Goal: Download file/media

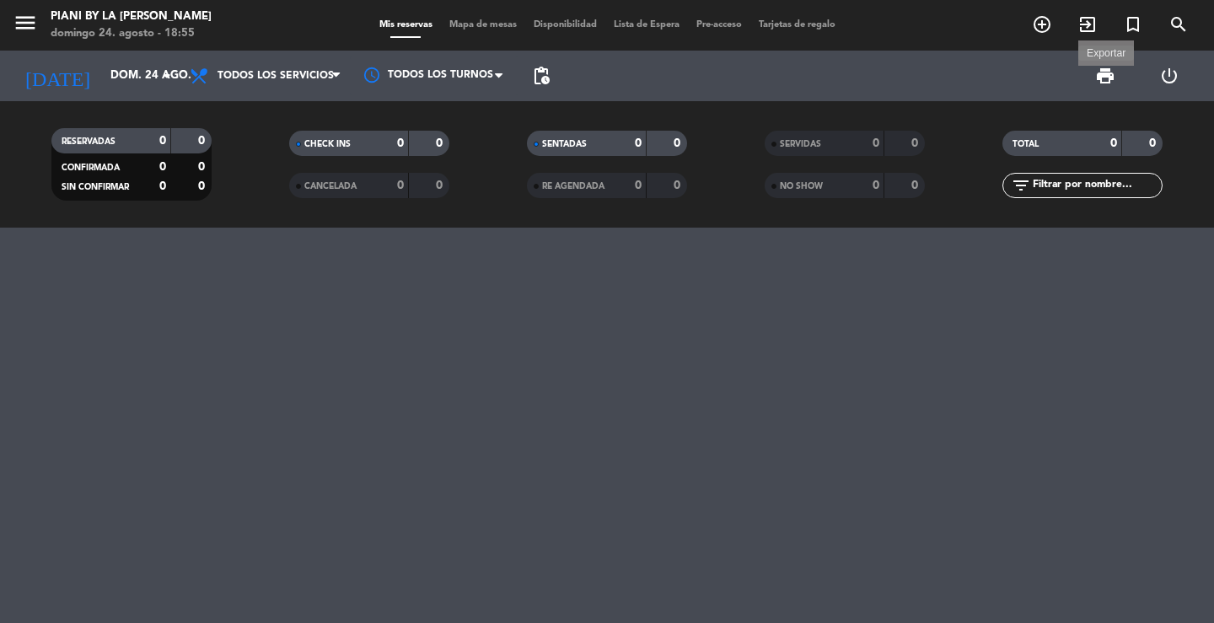
click at [1105, 75] on span "print" at bounding box center [1105, 76] width 20 height 20
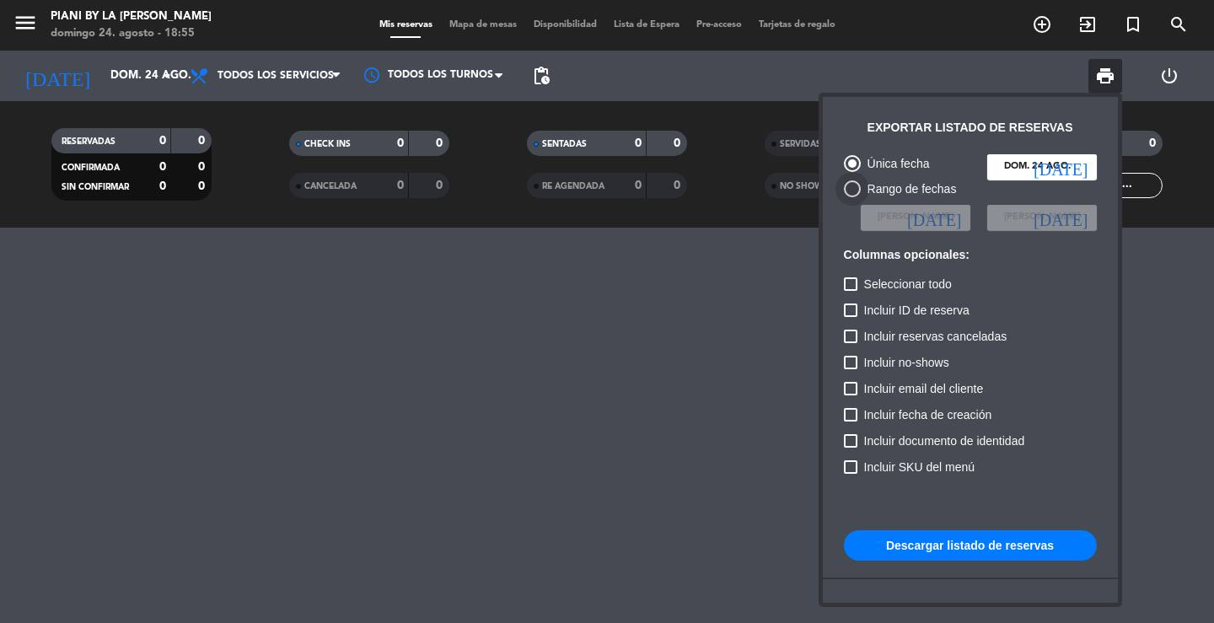
click at [935, 188] on div "Rango de fechas" at bounding box center [909, 189] width 96 height 19
click at [853, 197] on input "Rango de fechas" at bounding box center [852, 197] width 1 height 1
radio input "true"
radio input "false"
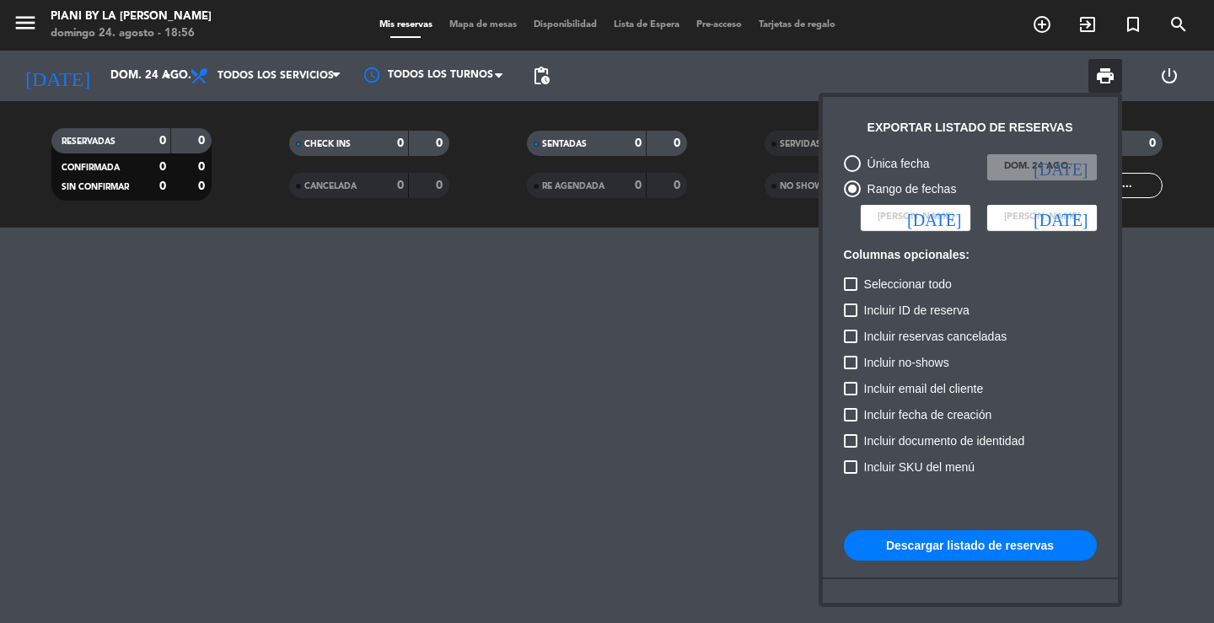
click at [955, 221] on icon "[DATE]" at bounding box center [934, 217] width 54 height 17
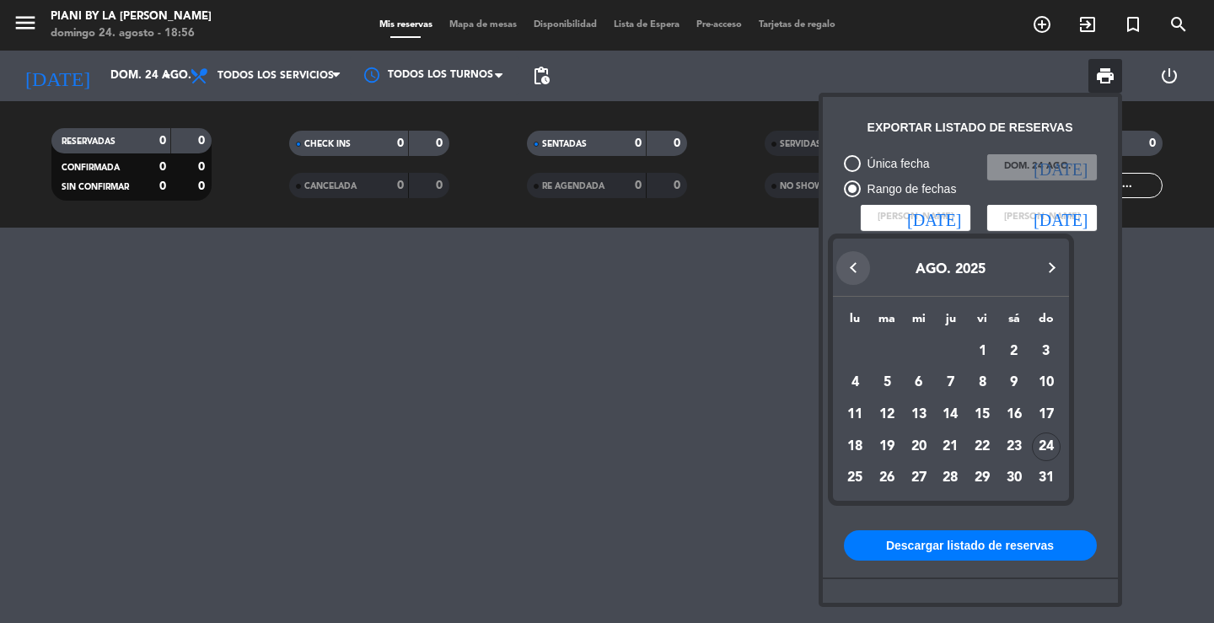
click at [853, 265] on button "Previous month" at bounding box center [854, 268] width 34 height 34
click at [851, 265] on button "Previous month" at bounding box center [854, 268] width 34 height 34
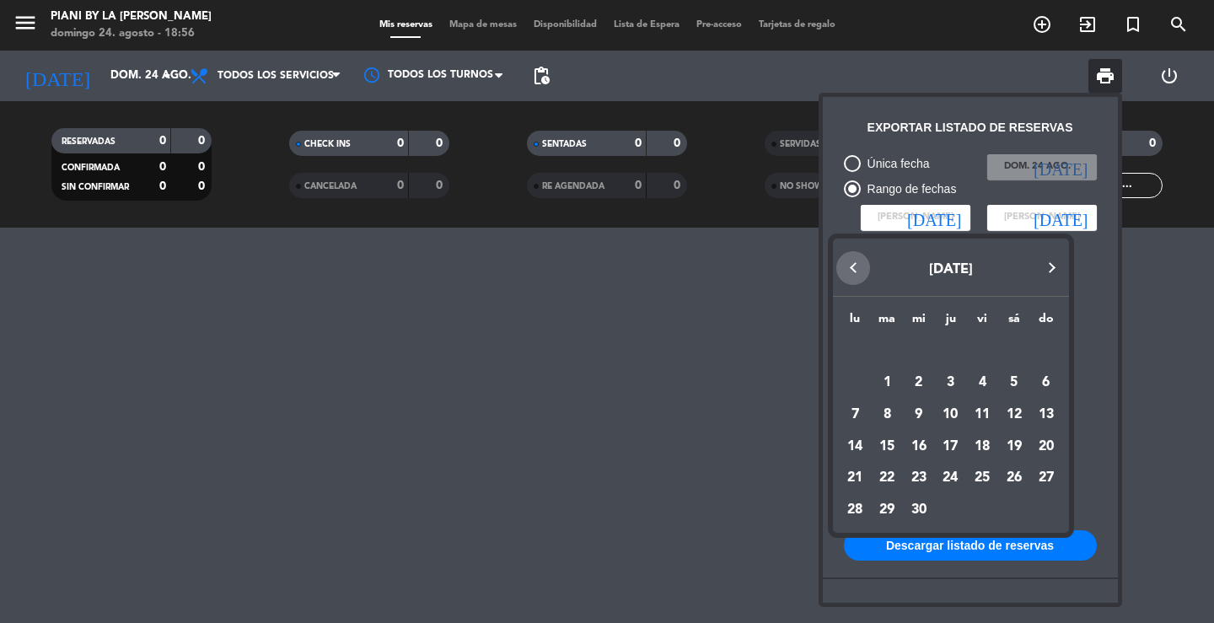
click at [851, 265] on button "Previous month" at bounding box center [854, 268] width 34 height 34
click at [919, 381] on div "1" at bounding box center [919, 383] width 29 height 29
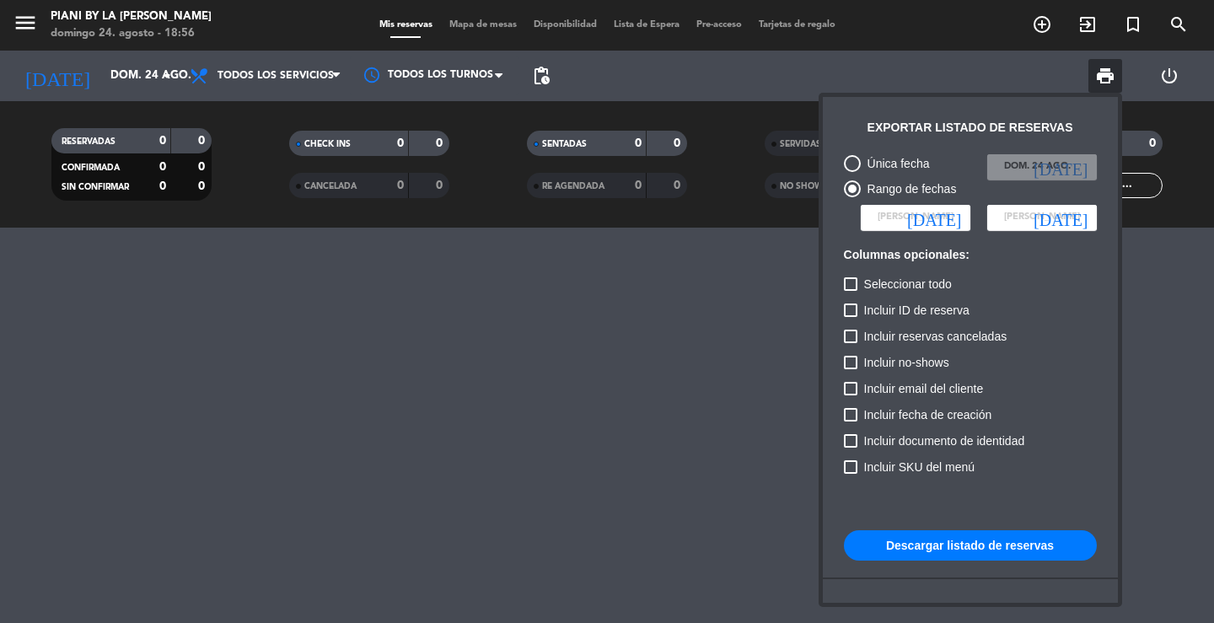
type input "mié. 1 ene."
click at [1041, 212] on span "[PERSON_NAME]" at bounding box center [1042, 217] width 76 height 15
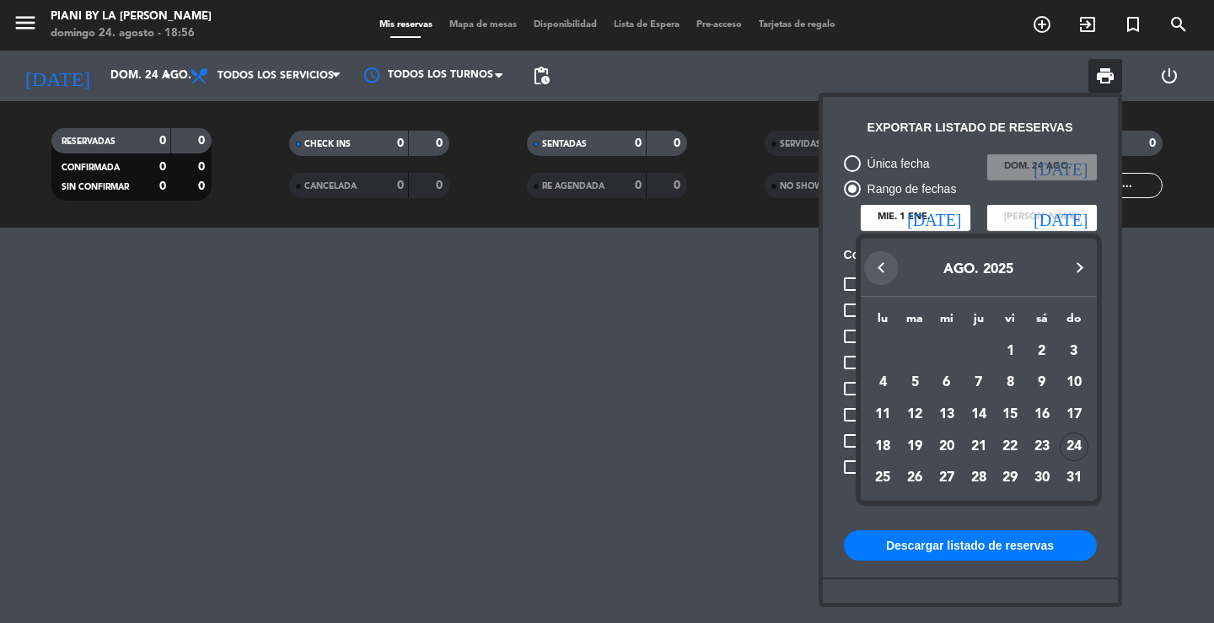
click at [890, 266] on button "Previous month" at bounding box center [881, 268] width 34 height 34
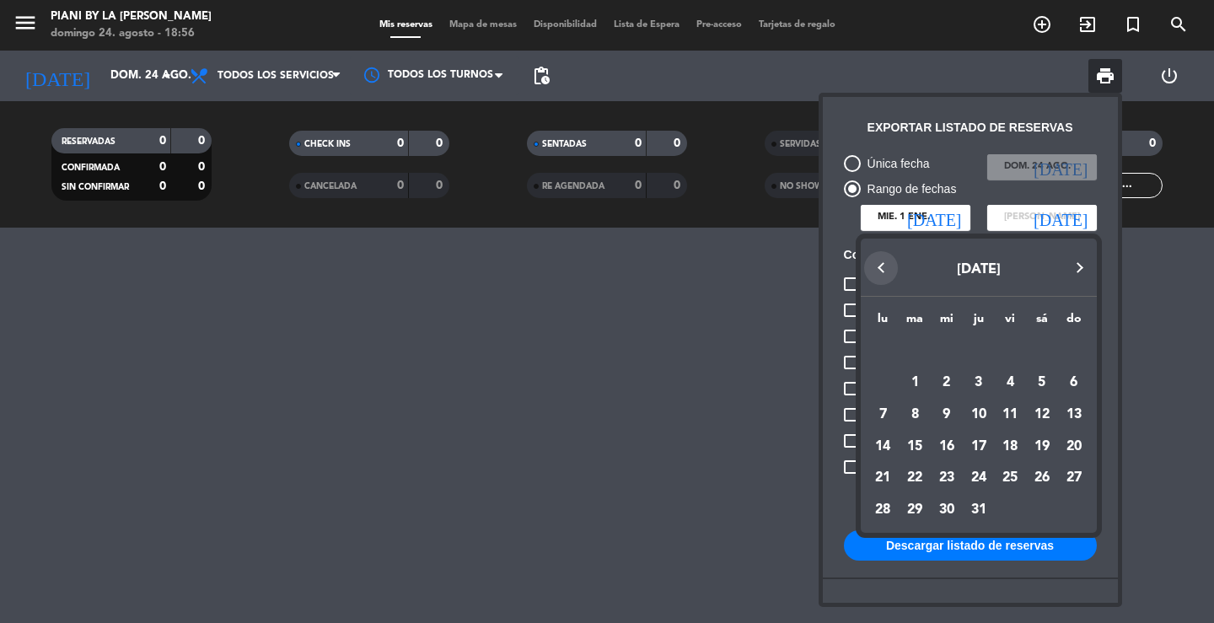
click at [890, 266] on button "Previous month" at bounding box center [881, 268] width 34 height 34
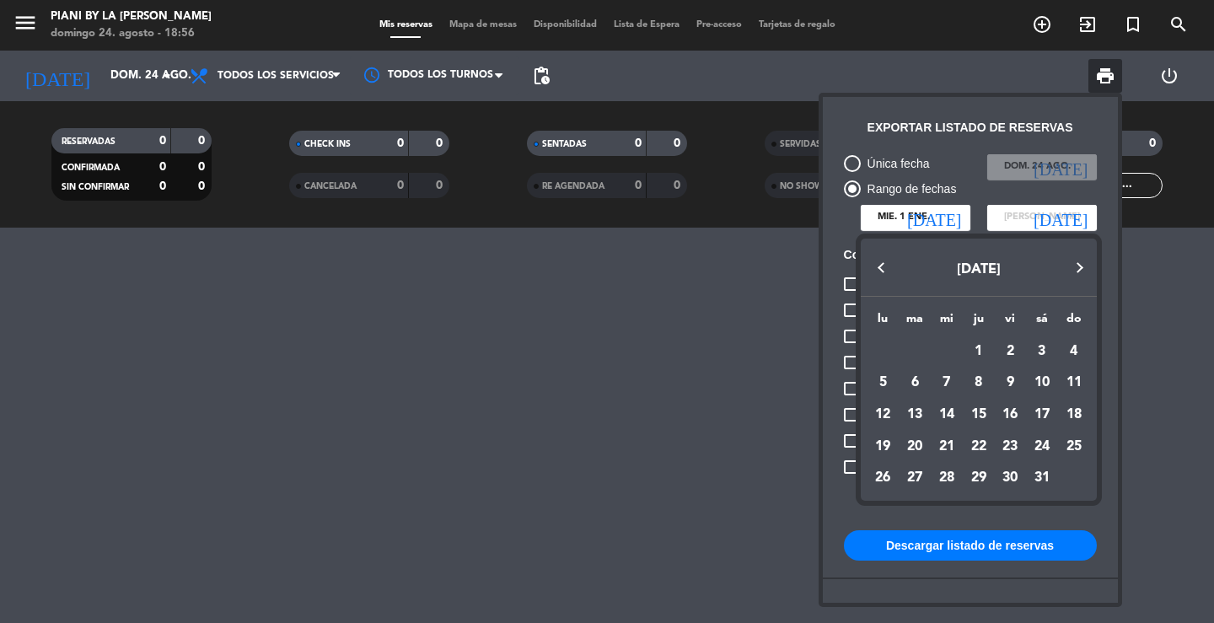
click at [890, 266] on button "Previous month" at bounding box center [881, 268] width 34 height 34
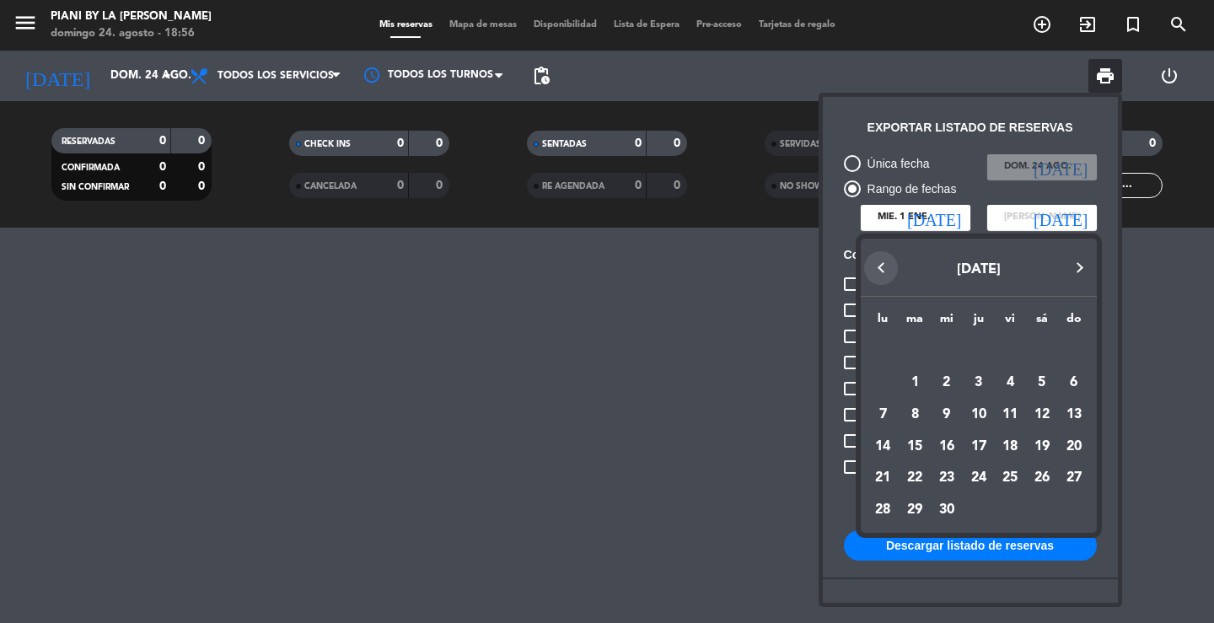
click at [890, 266] on button "Previous month" at bounding box center [881, 268] width 34 height 34
click at [880, 503] on div "31" at bounding box center [883, 510] width 29 height 29
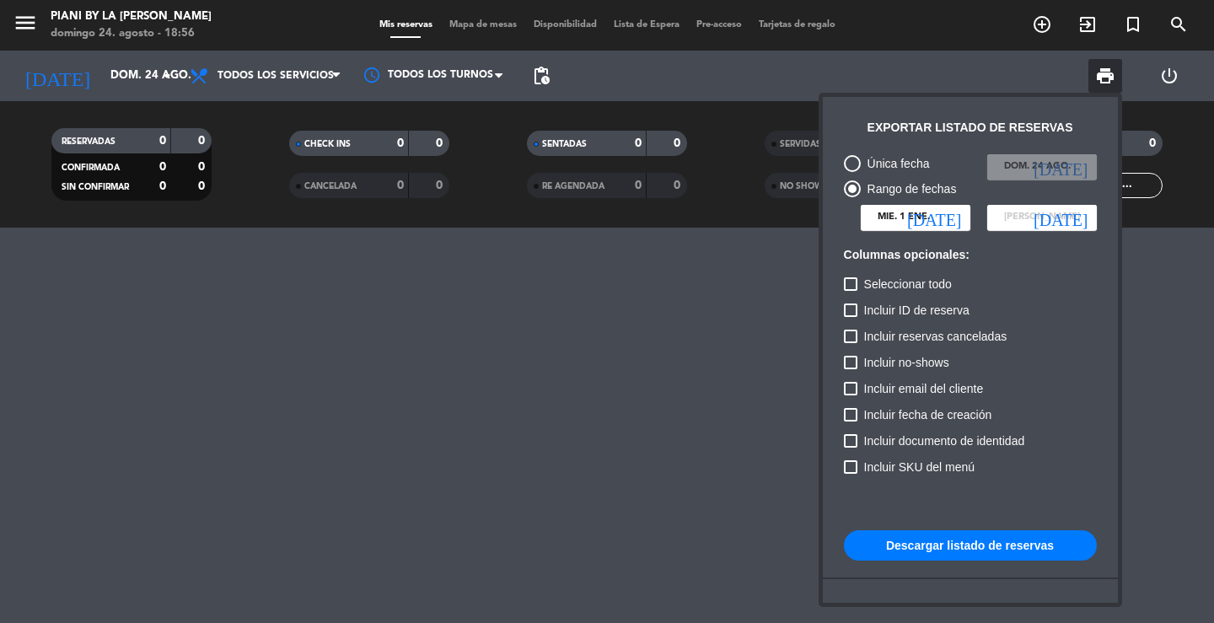
type input "[DATE]"
click at [852, 288] on div at bounding box center [850, 283] width 13 height 13
click at [851, 291] on input "Seleccionar todo" at bounding box center [850, 291] width 1 height 1
checkbox input "true"
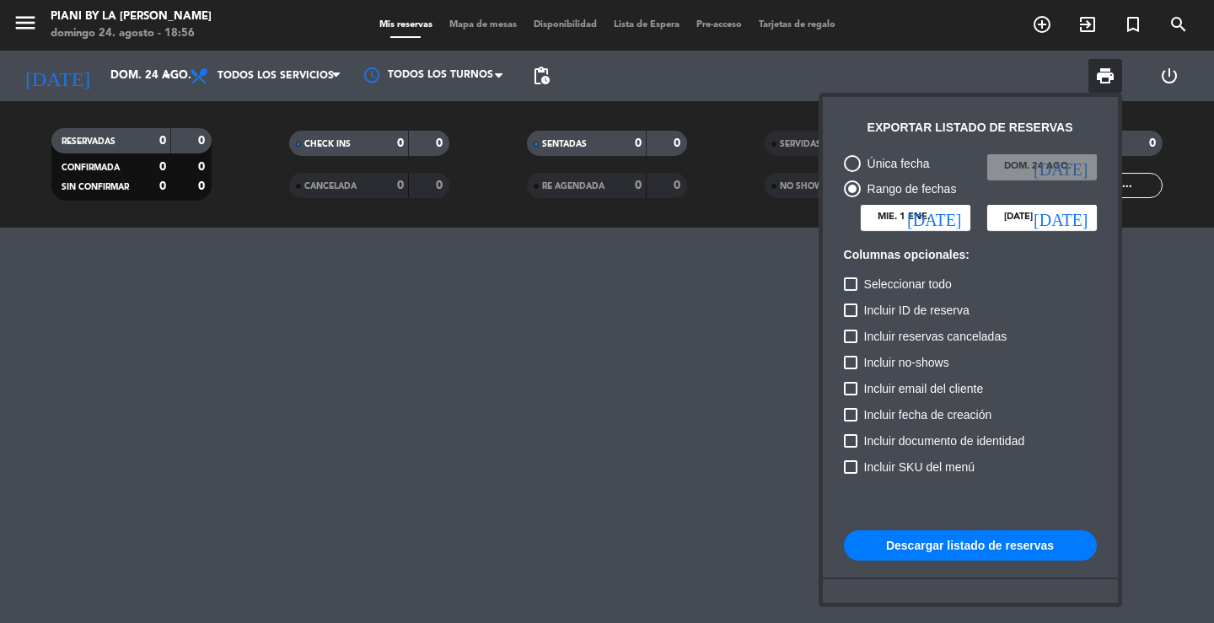
checkbox input "true"
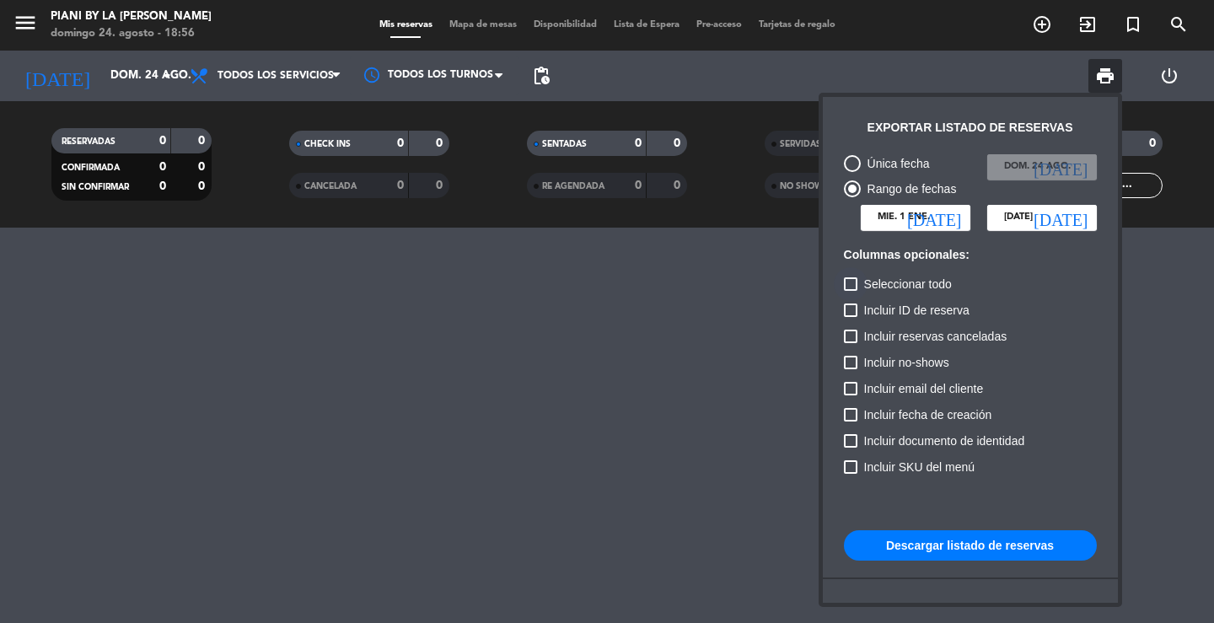
checkbox input "true"
click at [917, 545] on button "Descargar listado de reservas" at bounding box center [970, 545] width 253 height 30
click at [954, 218] on icon "[DATE]" at bounding box center [934, 217] width 54 height 17
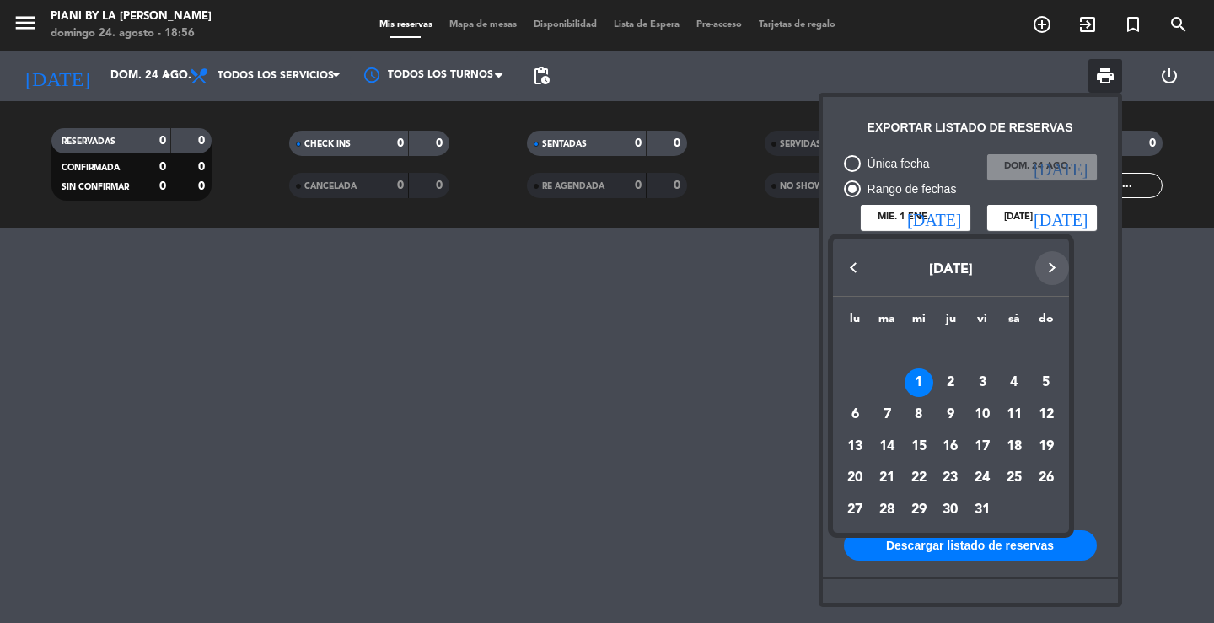
click at [1052, 270] on button "Next month" at bounding box center [1053, 268] width 34 height 34
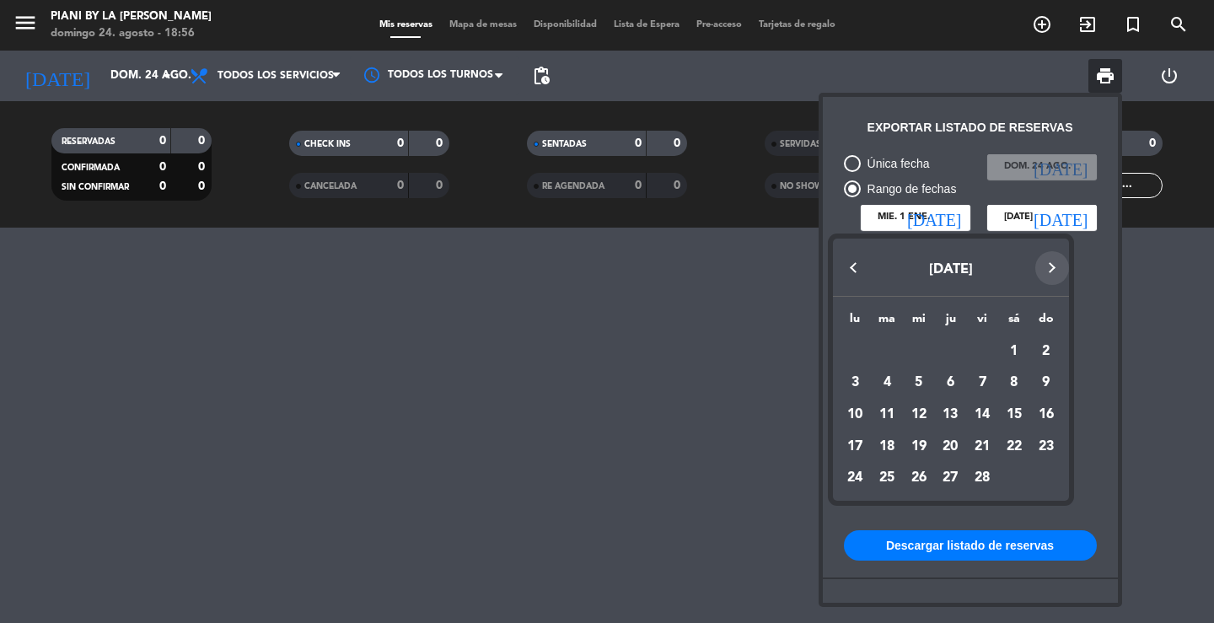
click at [1052, 270] on button "Next month" at bounding box center [1053, 268] width 34 height 34
click at [1053, 269] on button "Next month" at bounding box center [1053, 268] width 34 height 34
click at [884, 379] on div "1" at bounding box center [887, 383] width 29 height 29
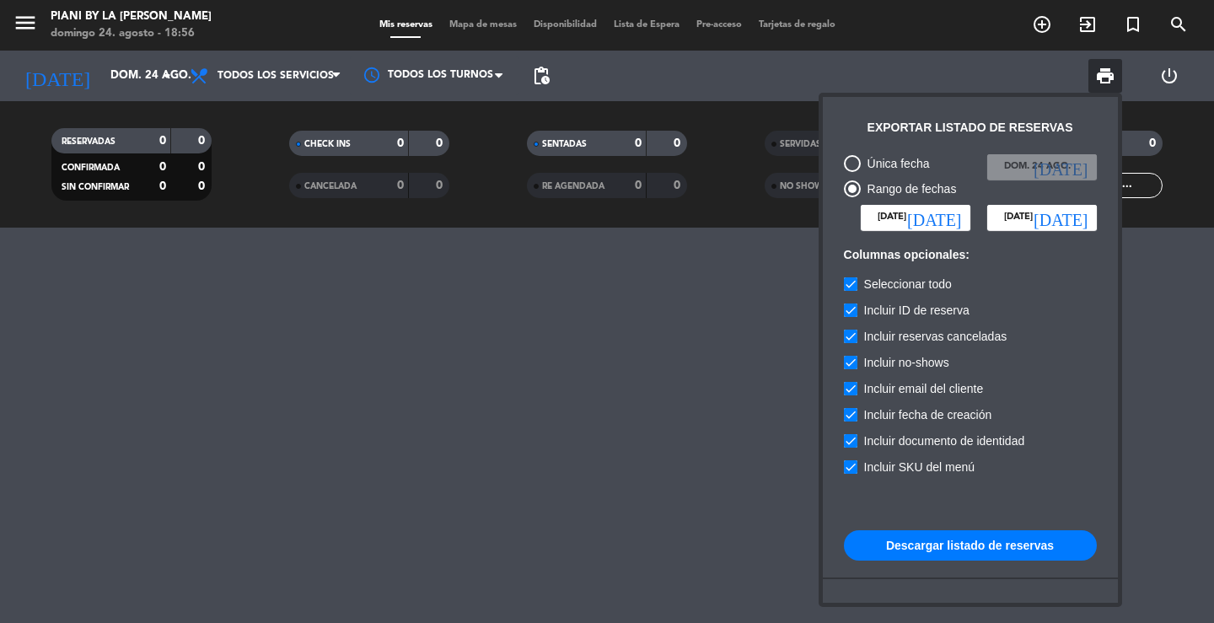
click at [1082, 214] on icon "[DATE]" at bounding box center [1061, 217] width 54 height 17
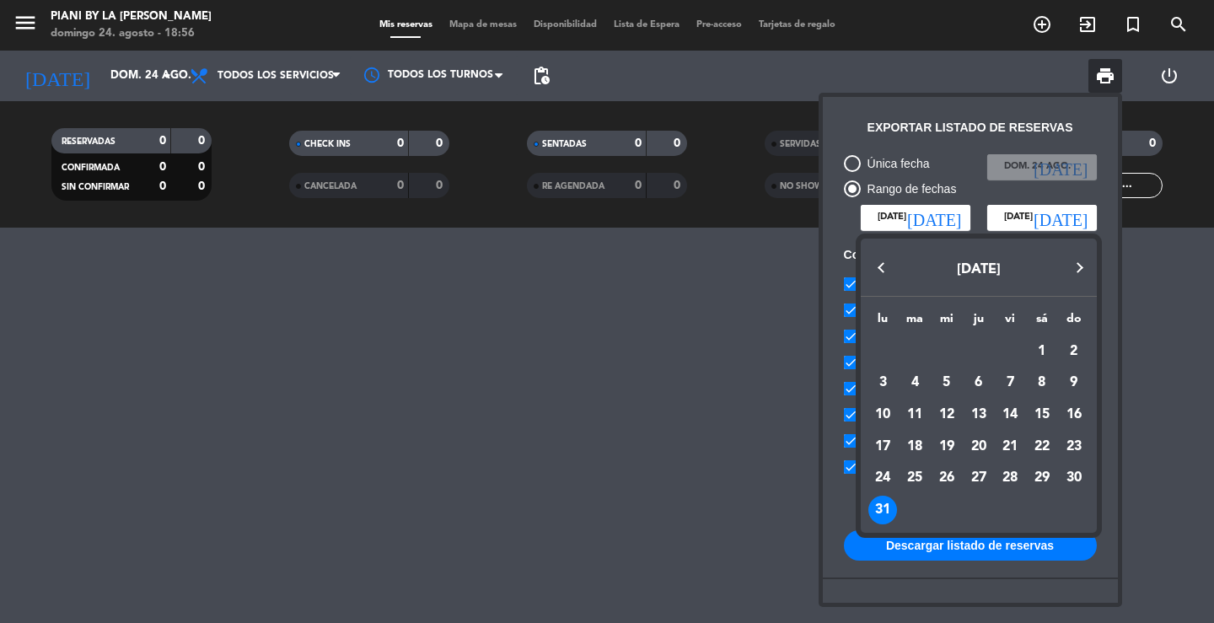
click at [1079, 264] on button "Next month" at bounding box center [1080, 268] width 34 height 34
click at [953, 215] on div at bounding box center [607, 311] width 1214 height 623
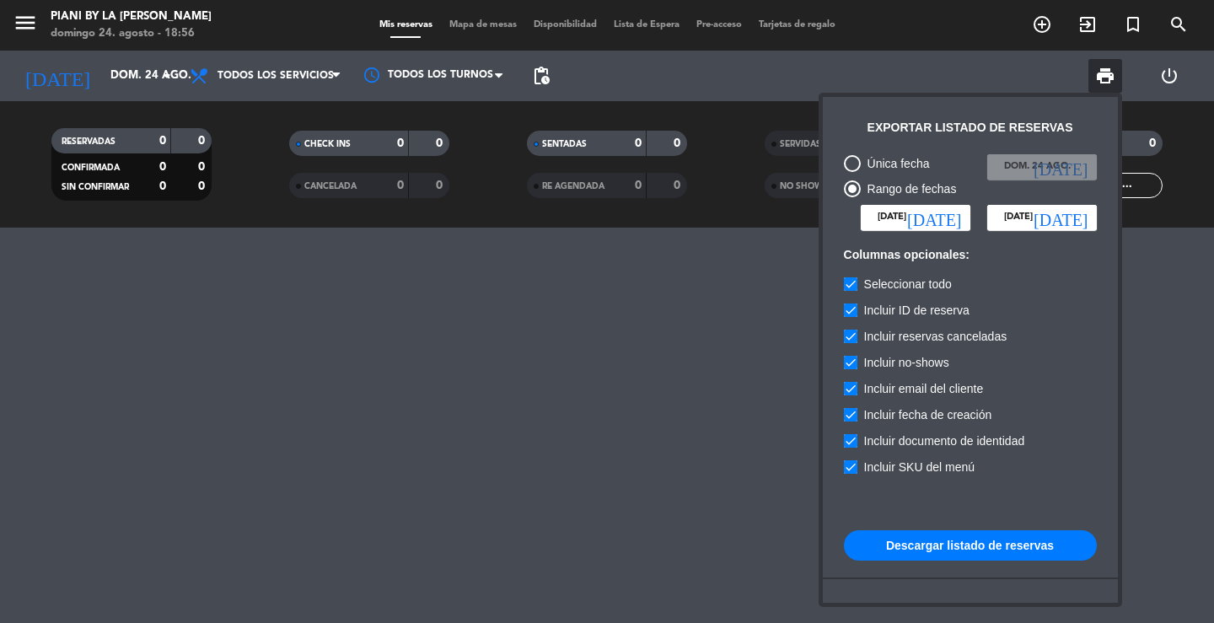
click at [953, 215] on icon "[DATE]" at bounding box center [934, 217] width 54 height 17
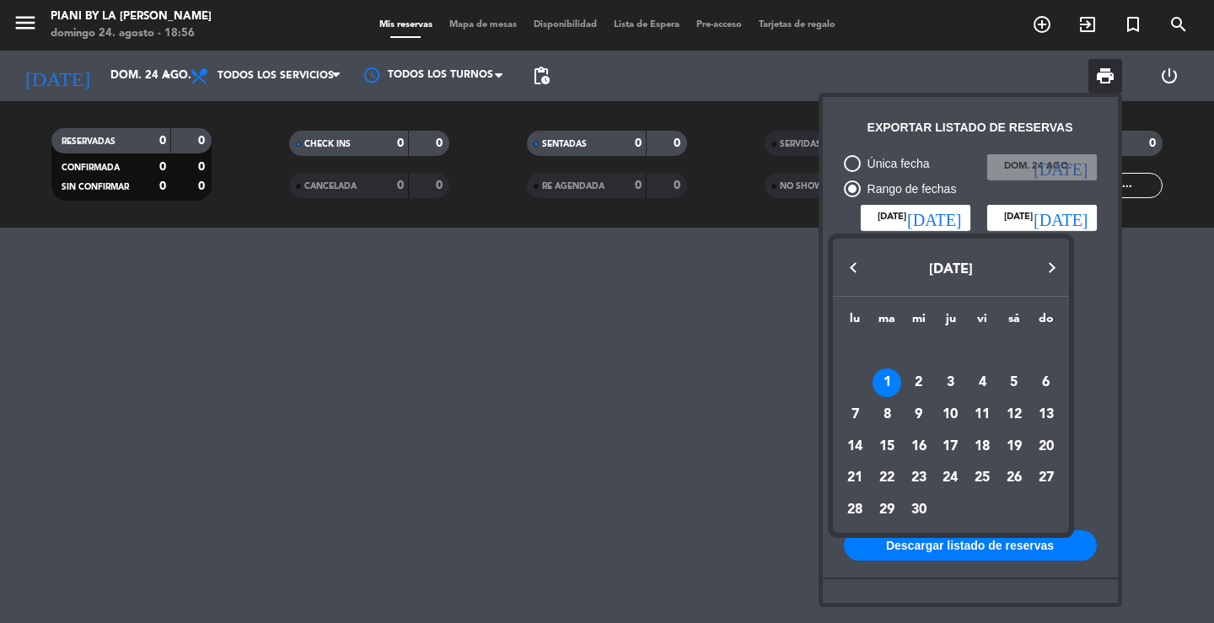
click at [859, 268] on button "Previous month" at bounding box center [854, 268] width 34 height 34
click at [1010, 346] on div "1" at bounding box center [1014, 351] width 29 height 29
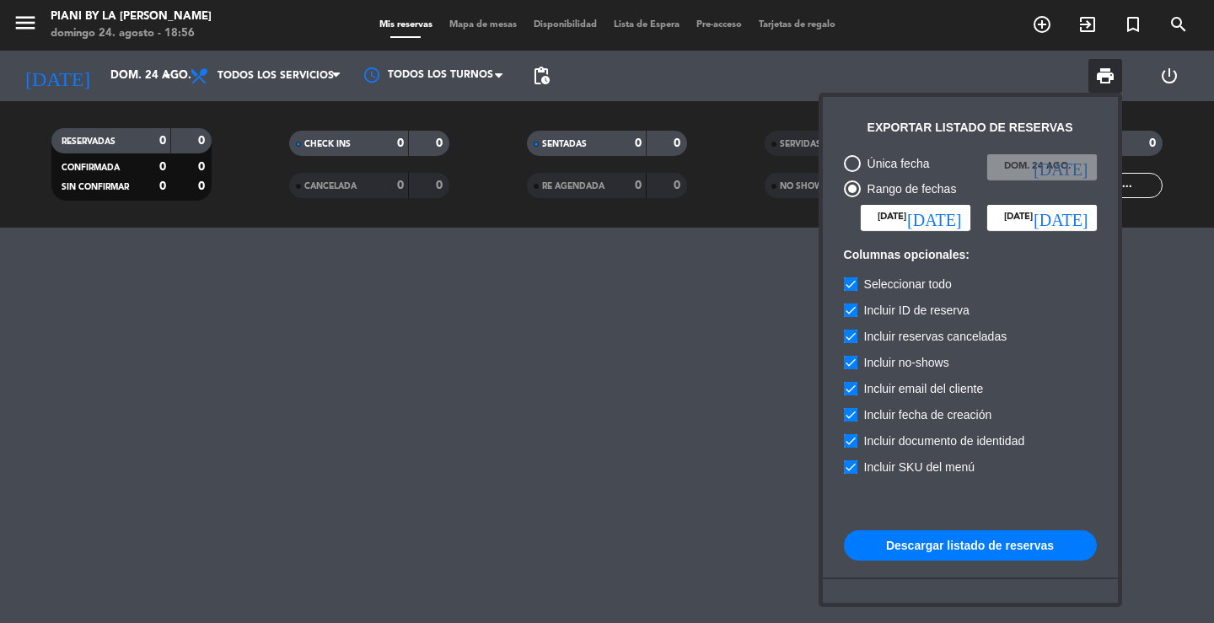
type input "[DATE]"
click at [1063, 209] on input "[DATE]" at bounding box center [1043, 217] width 110 height 25
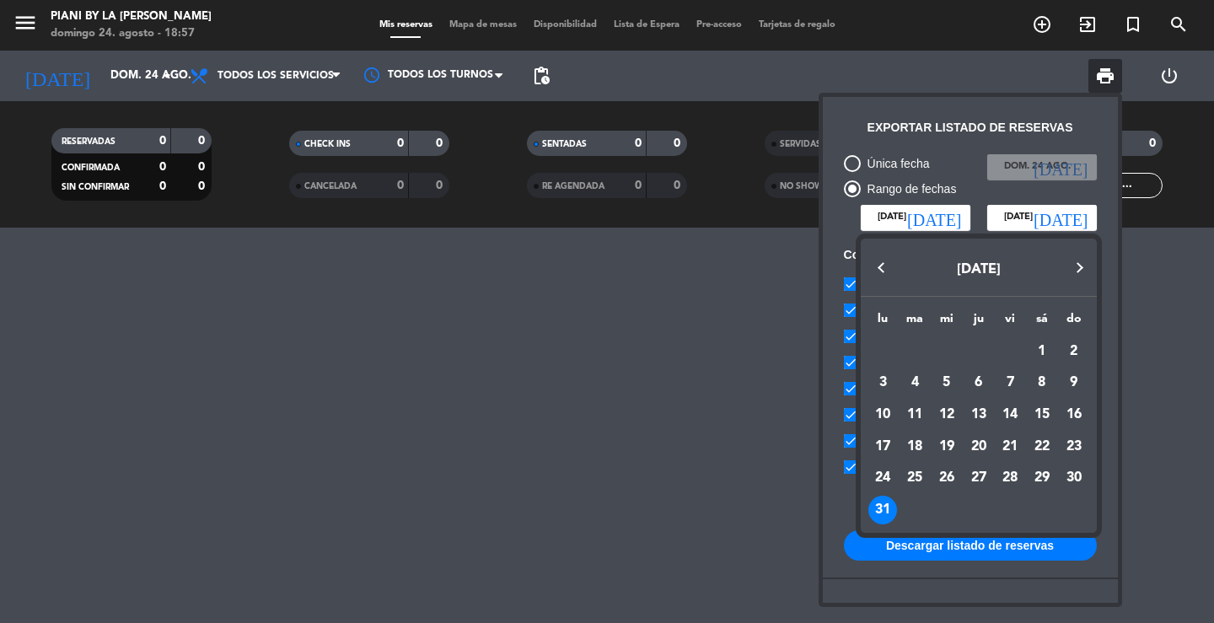
click at [1083, 264] on button "Next month" at bounding box center [1080, 268] width 34 height 34
click at [887, 508] on div "30" at bounding box center [883, 510] width 29 height 29
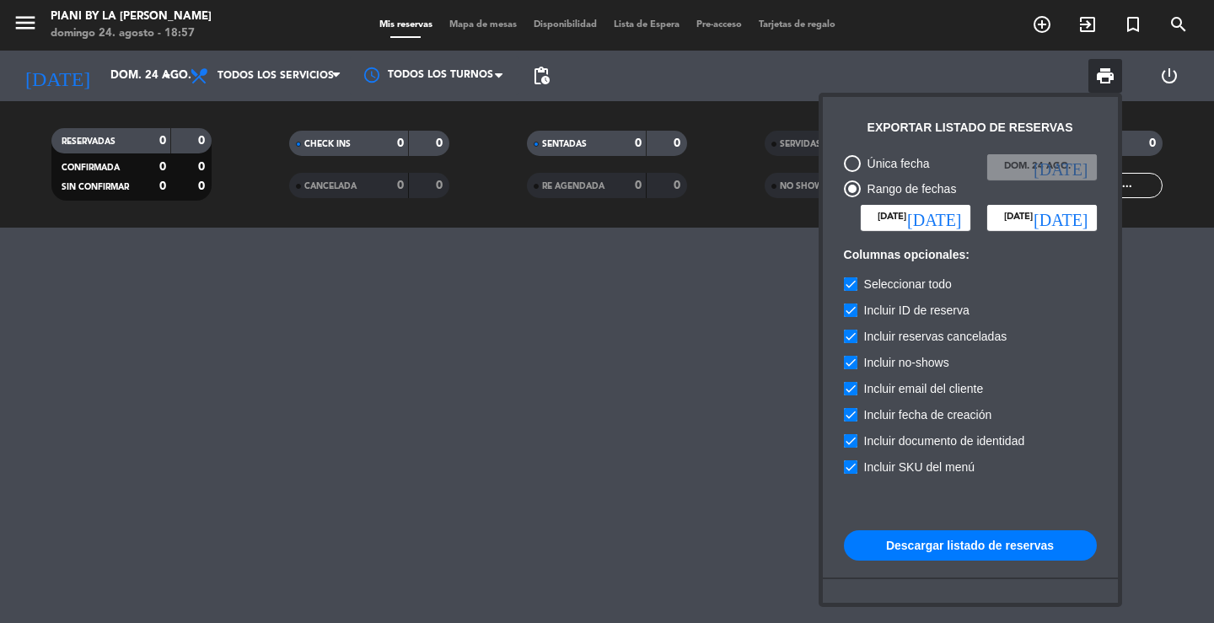
click at [966, 540] on button "Descargar listado de reservas" at bounding box center [970, 545] width 253 height 30
click at [1056, 211] on input "[DATE]" at bounding box center [1043, 217] width 110 height 25
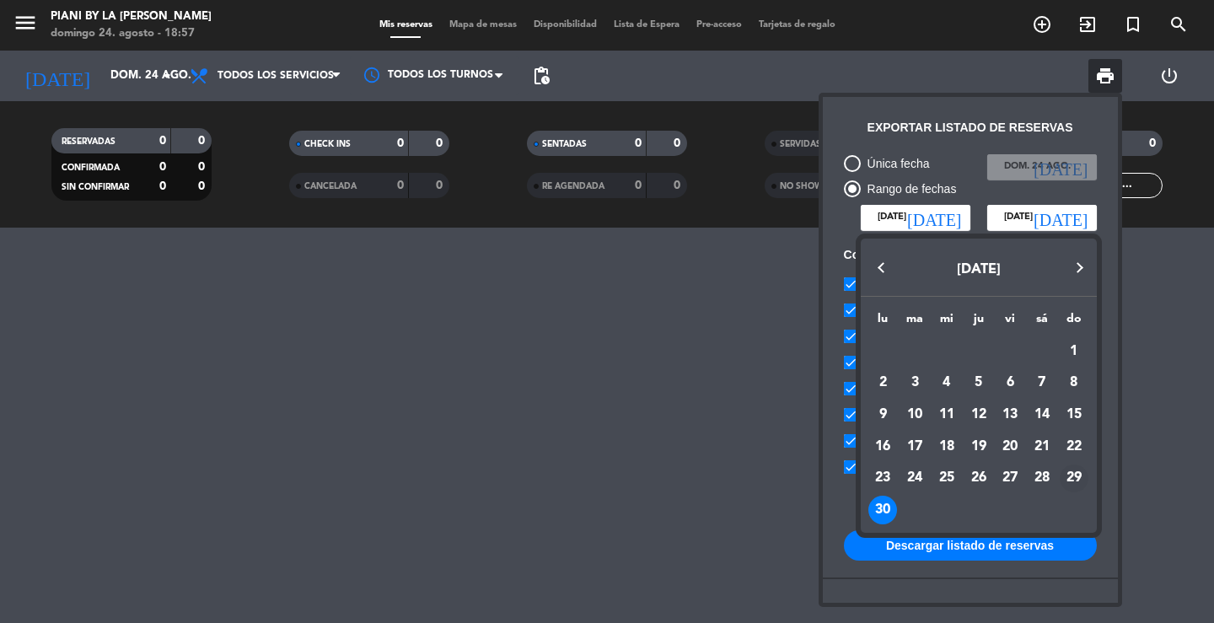
click at [1071, 474] on div "29" at bounding box center [1074, 479] width 29 height 29
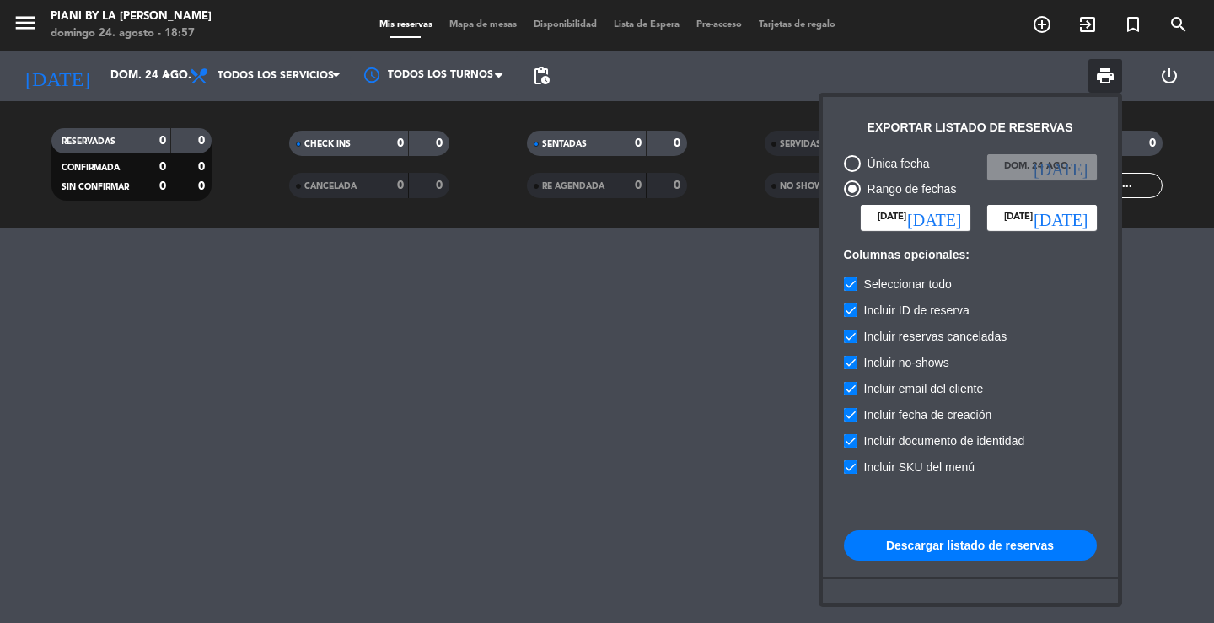
click at [1058, 551] on button "Descargar listado de reservas" at bounding box center [970, 545] width 253 height 30
click at [1062, 209] on input "[DATE]" at bounding box center [1043, 217] width 110 height 25
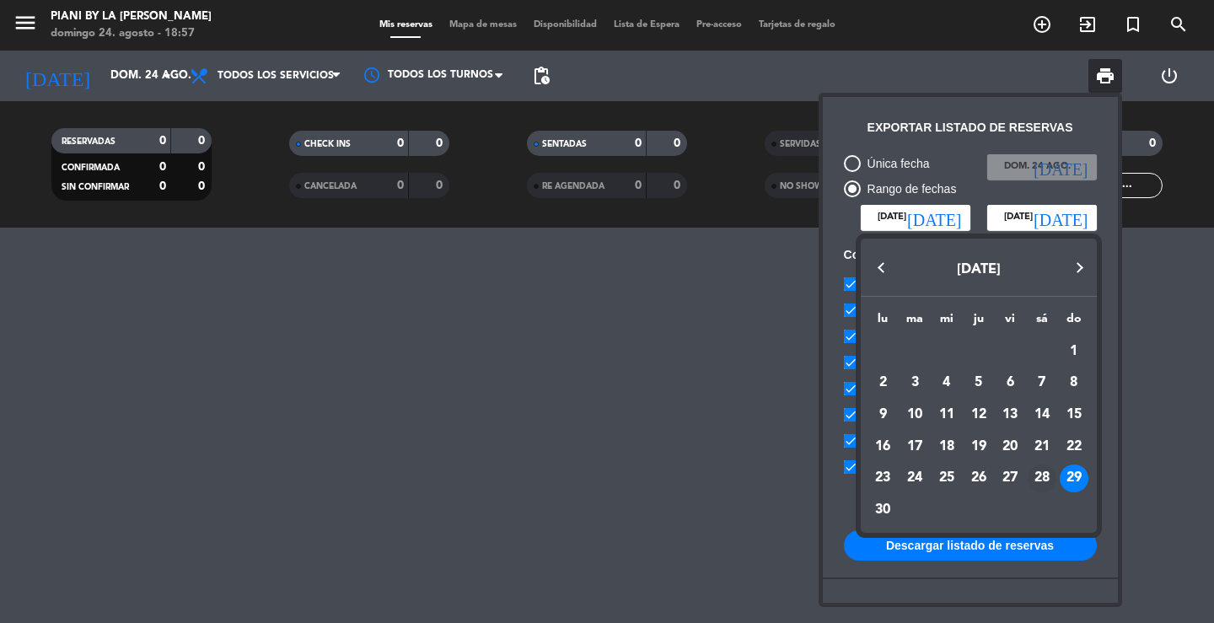
click at [1050, 474] on div "28" at bounding box center [1042, 479] width 29 height 29
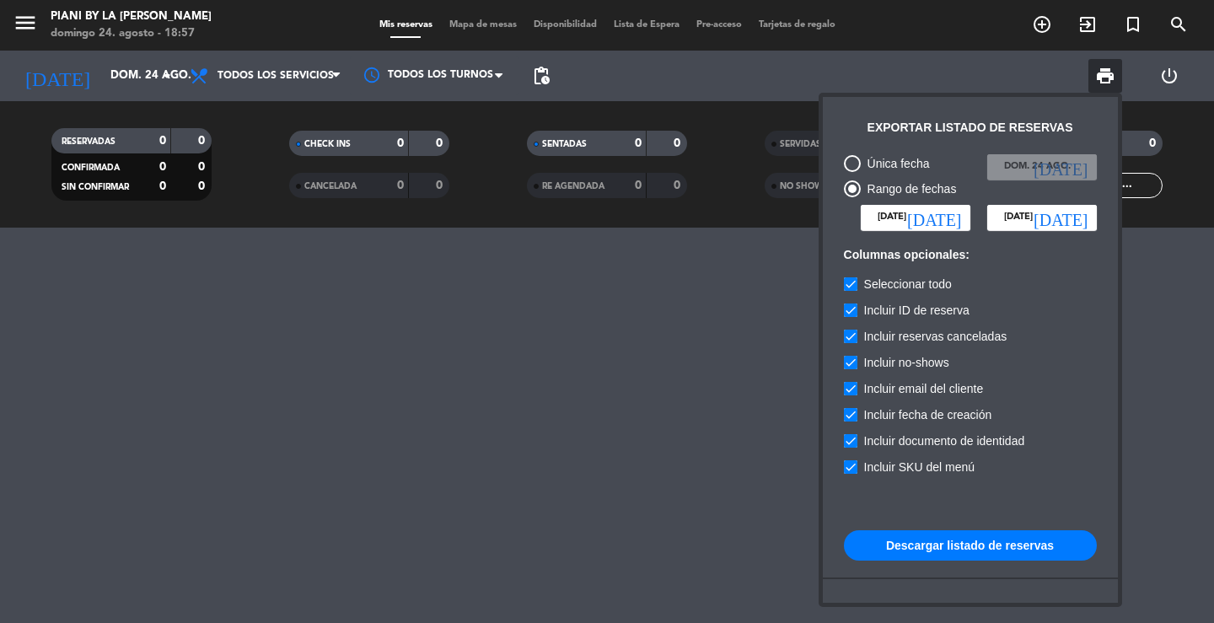
click at [1041, 542] on button "Descargar listado de reservas" at bounding box center [970, 545] width 253 height 30
click at [1032, 227] on input "[DATE]" at bounding box center [1043, 217] width 110 height 25
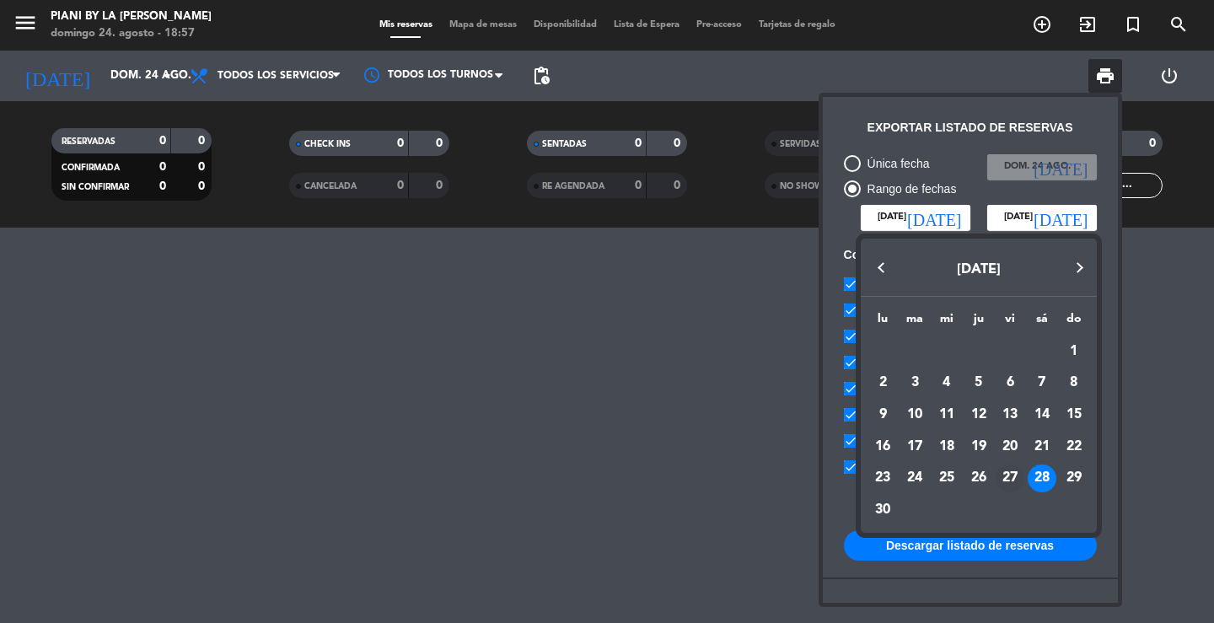
click at [1003, 469] on div "27" at bounding box center [1010, 479] width 29 height 29
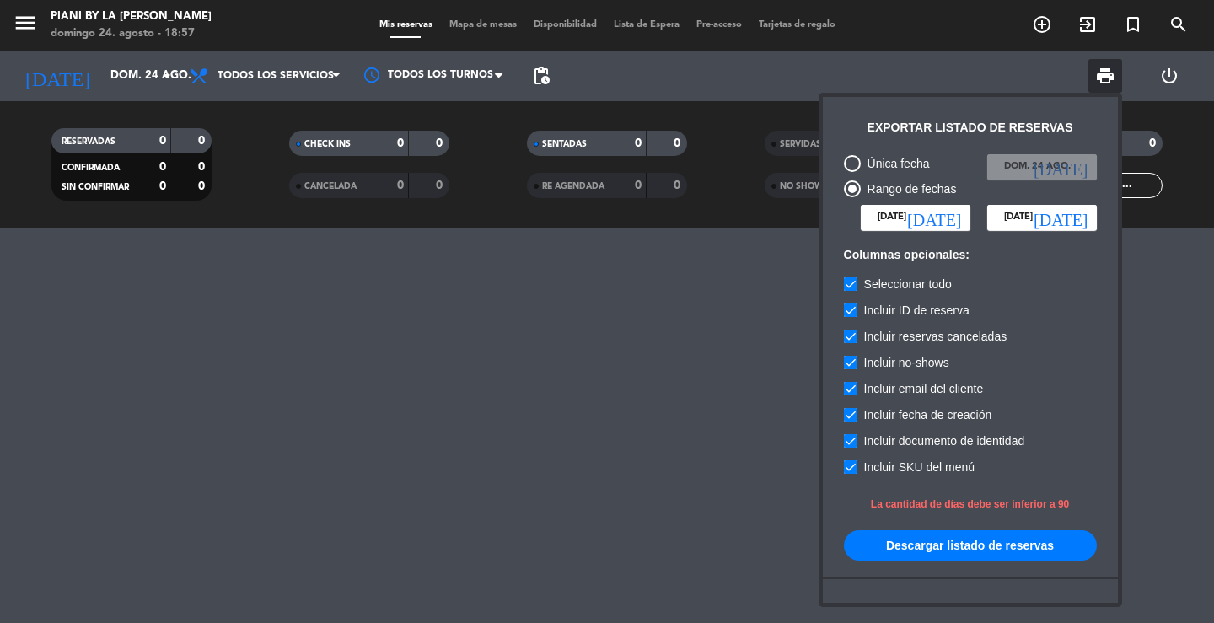
type input "[DATE]"
click at [1004, 543] on button "Descargar listado de reservas" at bounding box center [970, 545] width 253 height 30
click at [1083, 205] on input "[DATE]" at bounding box center [1043, 217] width 110 height 25
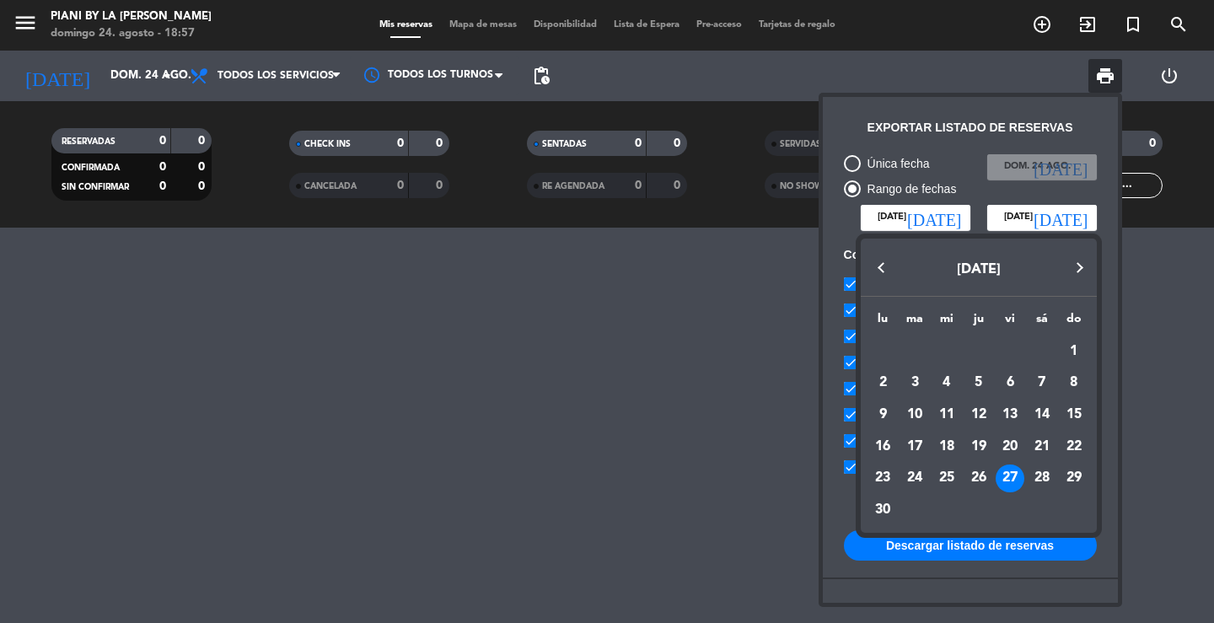
click at [955, 218] on div at bounding box center [607, 311] width 1214 height 623
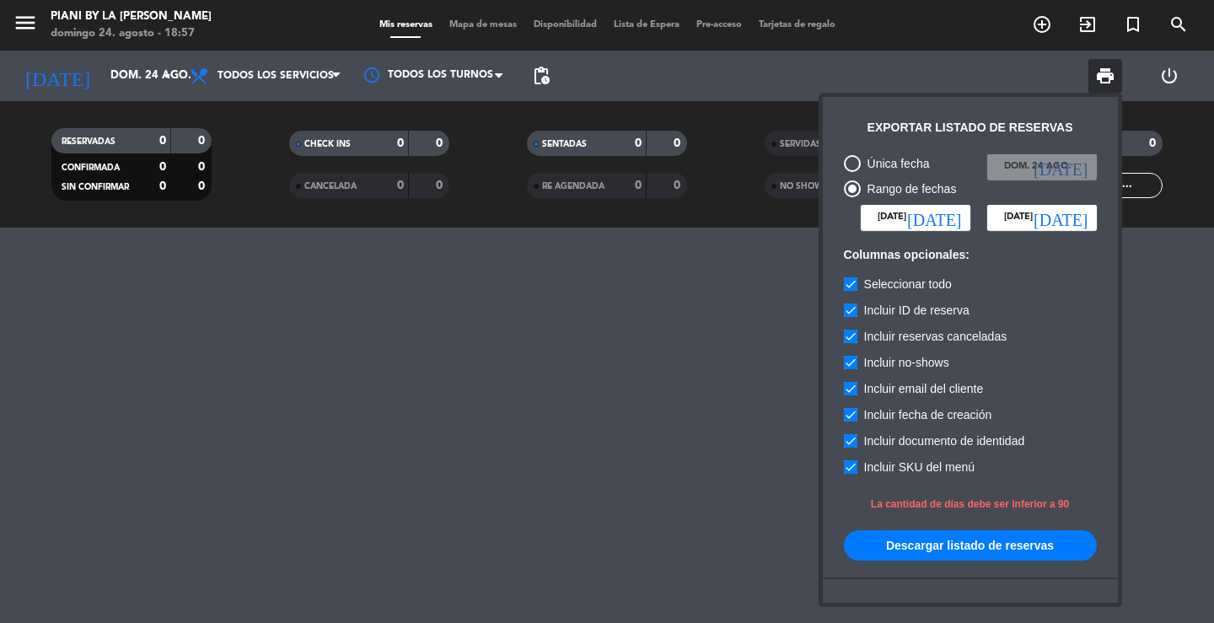
click at [955, 218] on icon "[DATE]" at bounding box center [934, 217] width 54 height 17
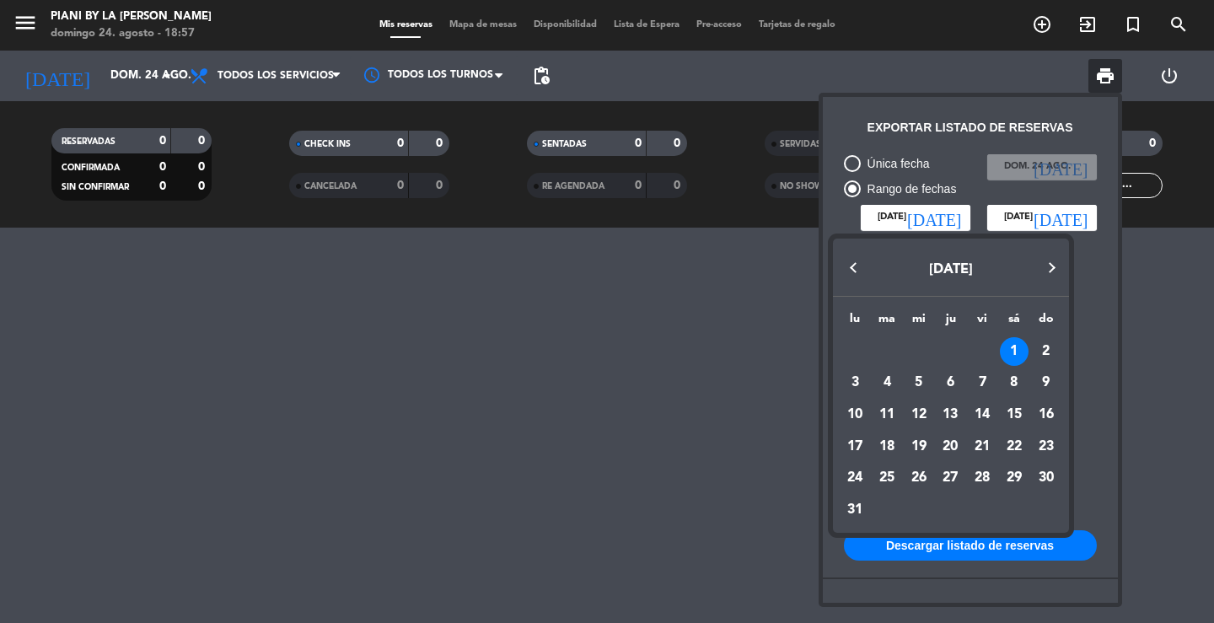
click at [1075, 213] on div at bounding box center [607, 311] width 1214 height 623
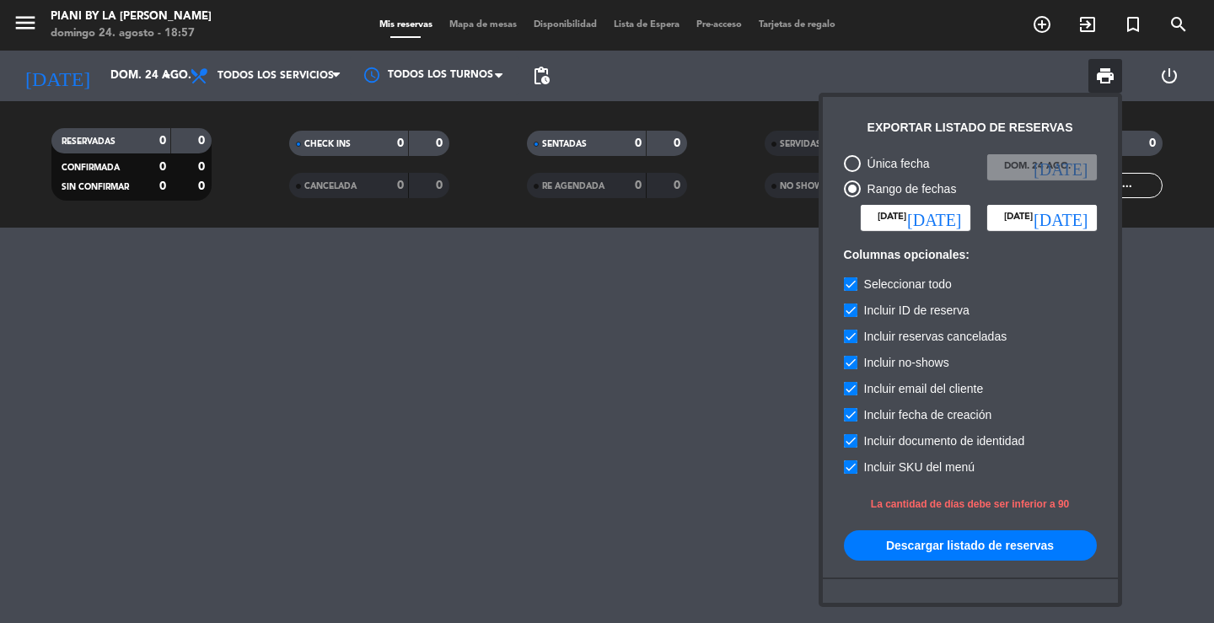
click at [1065, 216] on input "[DATE]" at bounding box center [1043, 217] width 110 height 25
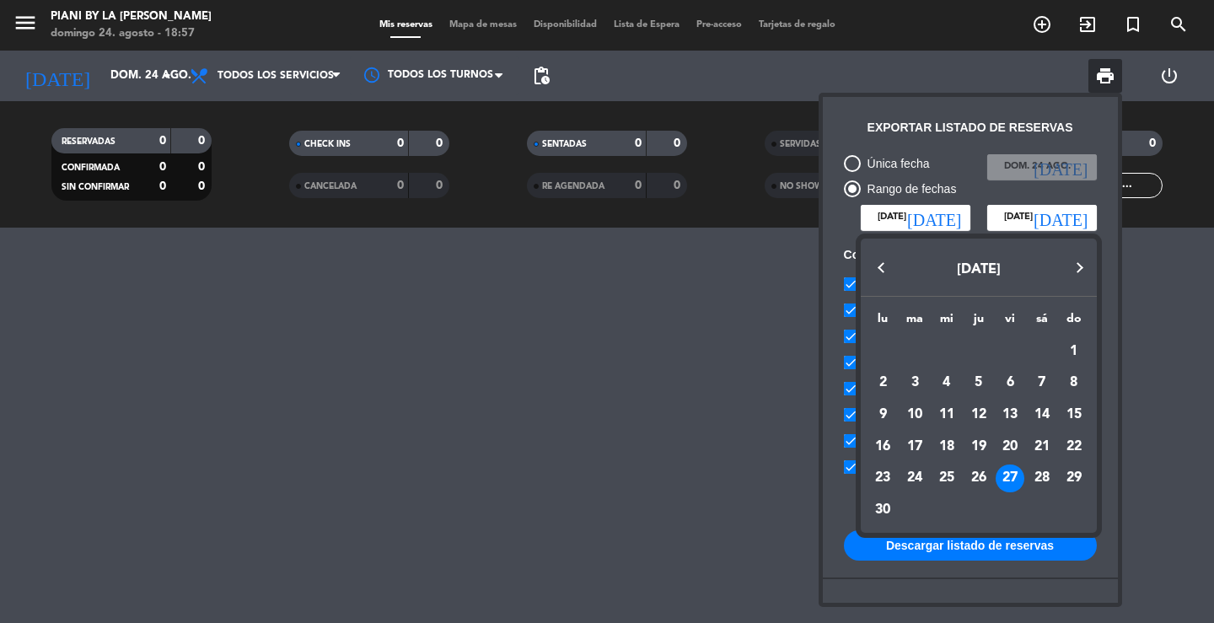
click at [883, 272] on button "Previous month" at bounding box center [881, 268] width 34 height 34
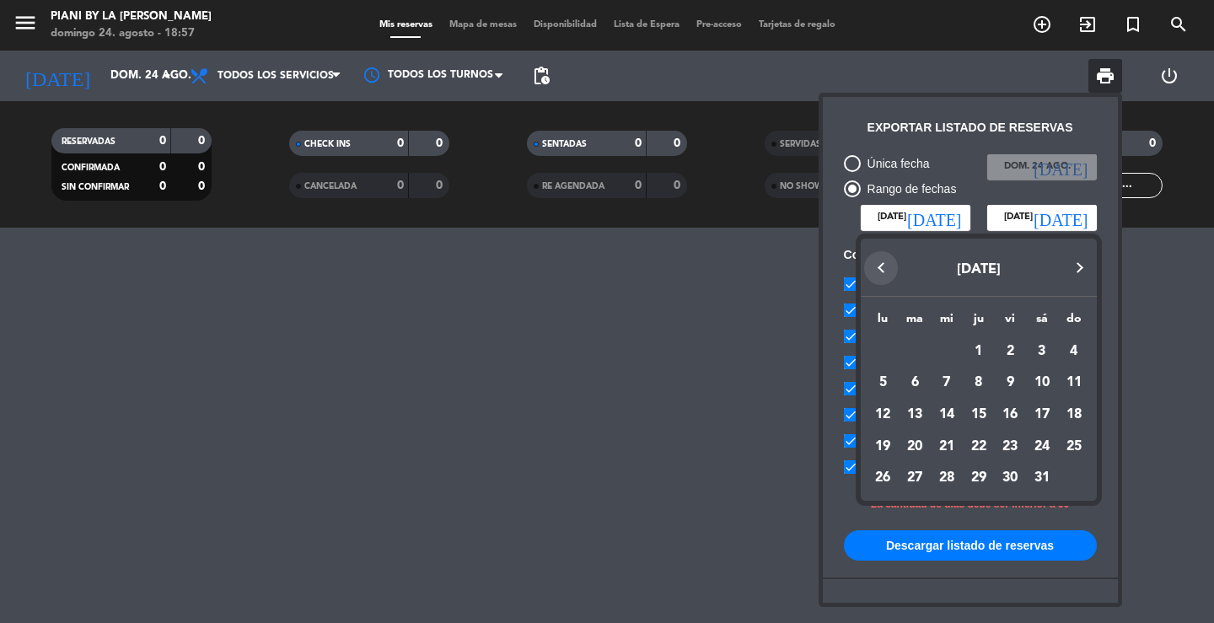
click at [883, 271] on button "Previous month" at bounding box center [881, 268] width 34 height 34
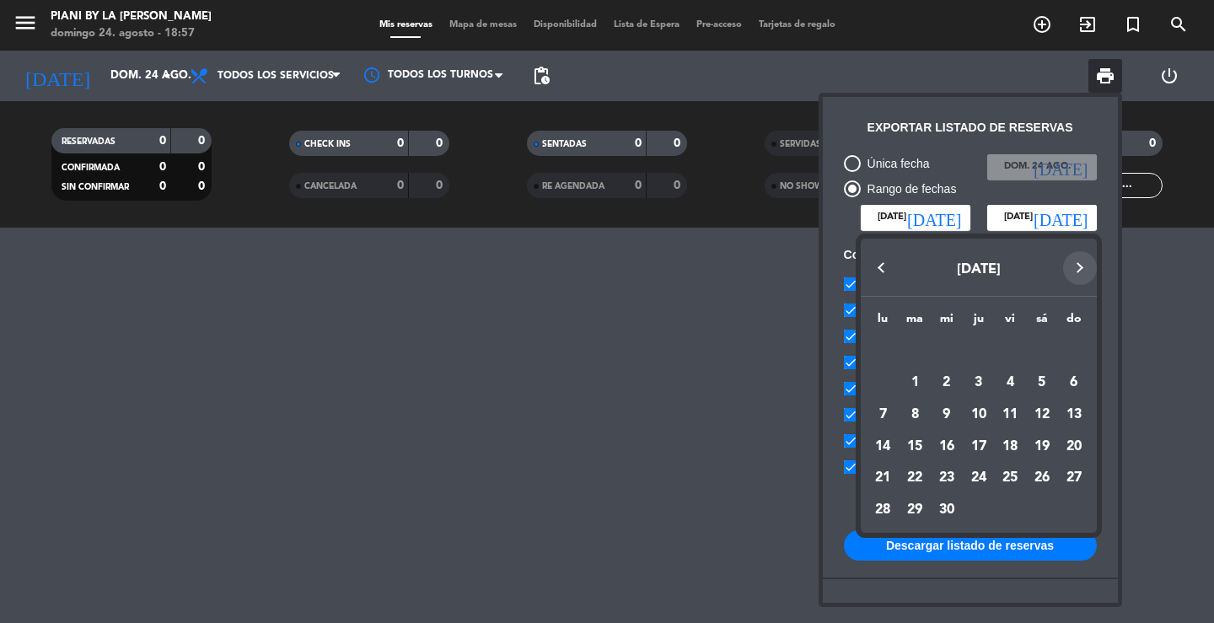
click at [1082, 266] on button "Next month" at bounding box center [1080, 268] width 34 height 34
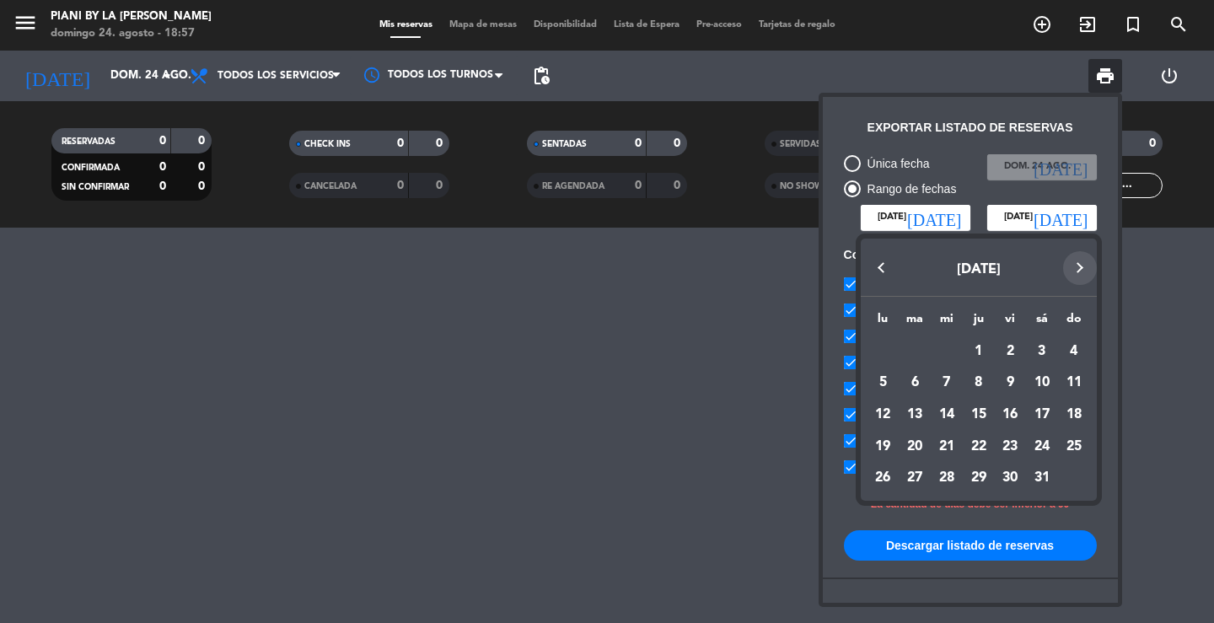
click at [1081, 257] on button "Next month" at bounding box center [1080, 268] width 34 height 34
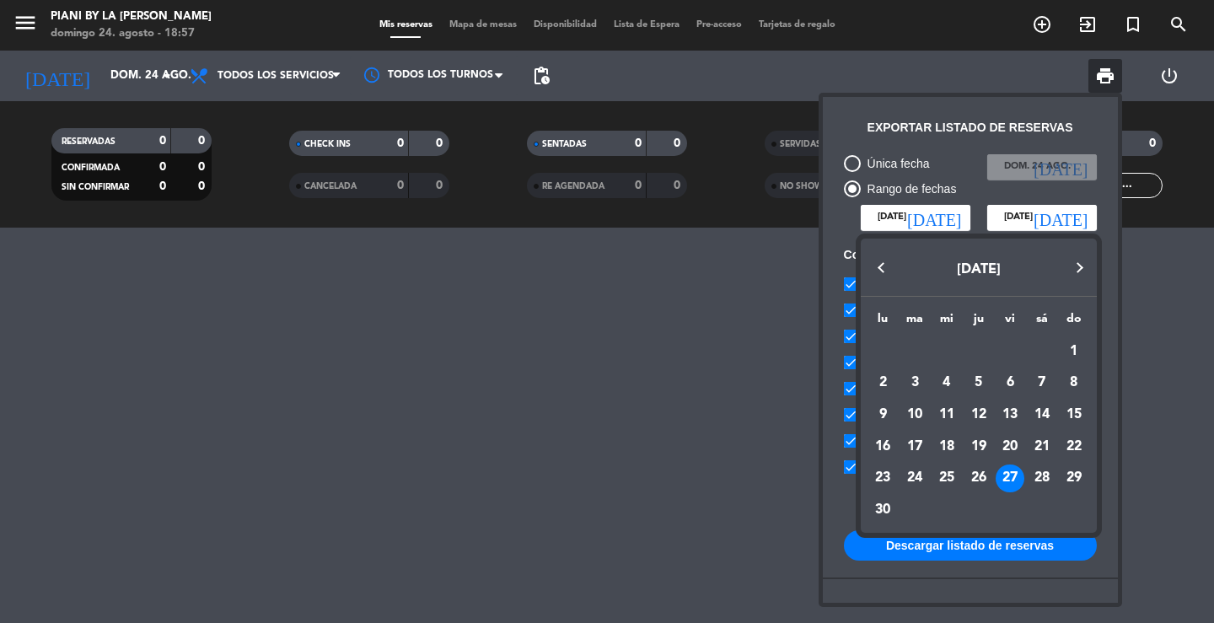
click at [957, 217] on div at bounding box center [607, 311] width 1214 height 623
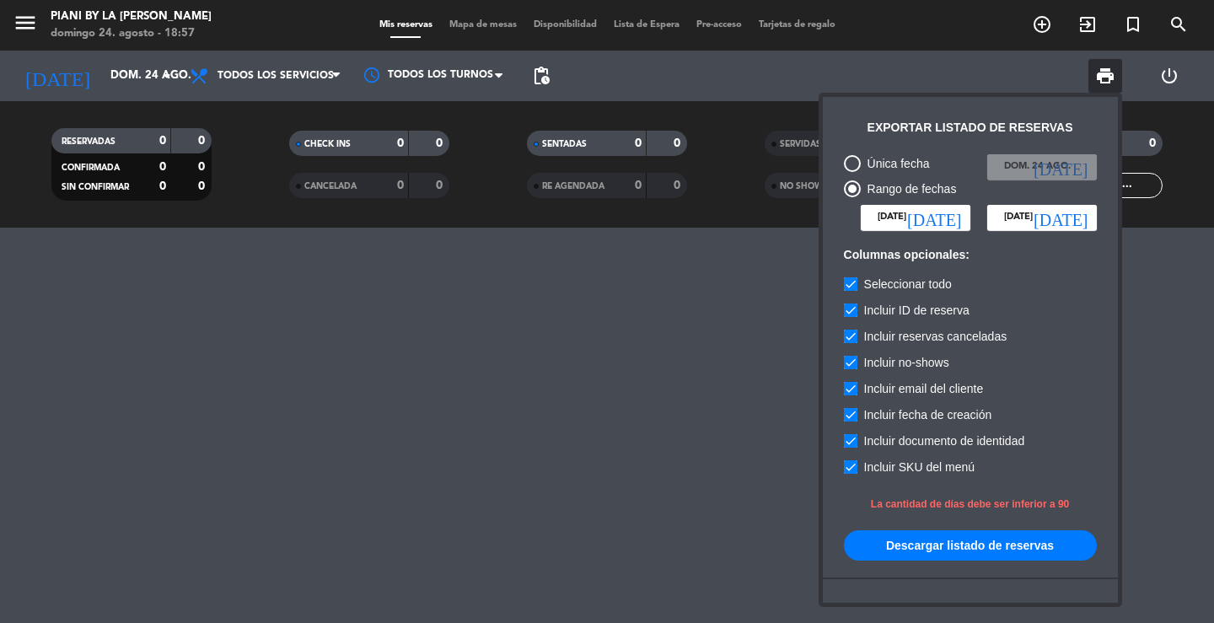
click at [961, 218] on icon "[DATE]" at bounding box center [934, 217] width 54 height 17
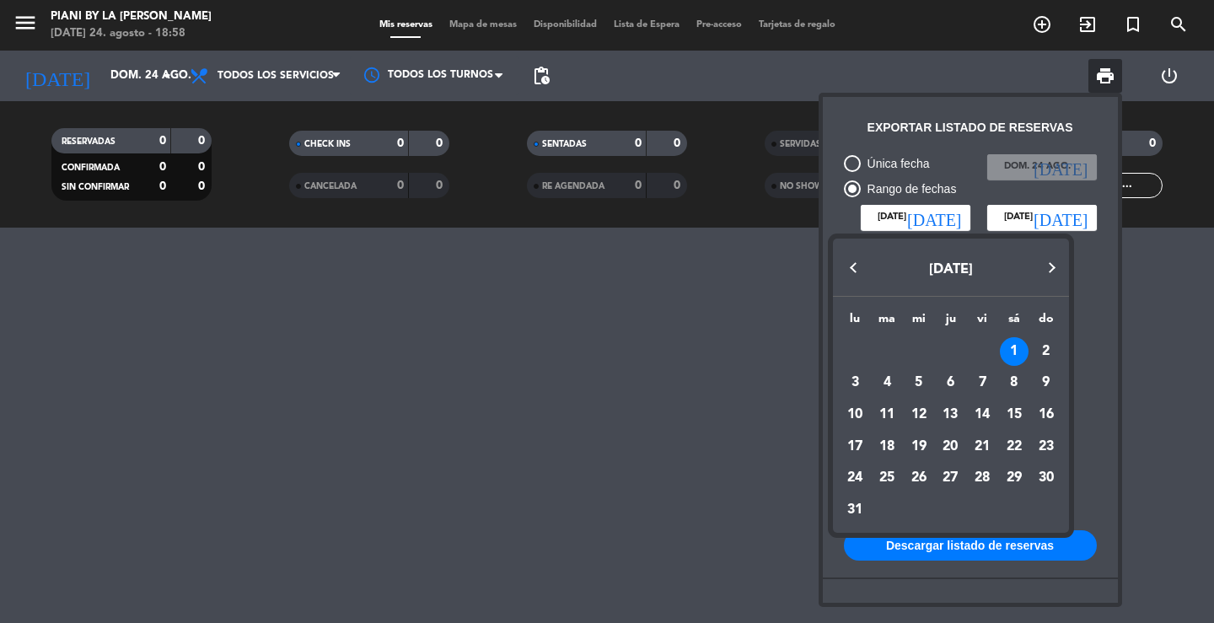
click at [1051, 268] on button "Next month" at bounding box center [1053, 268] width 34 height 34
click at [888, 382] on div "1" at bounding box center [887, 383] width 29 height 29
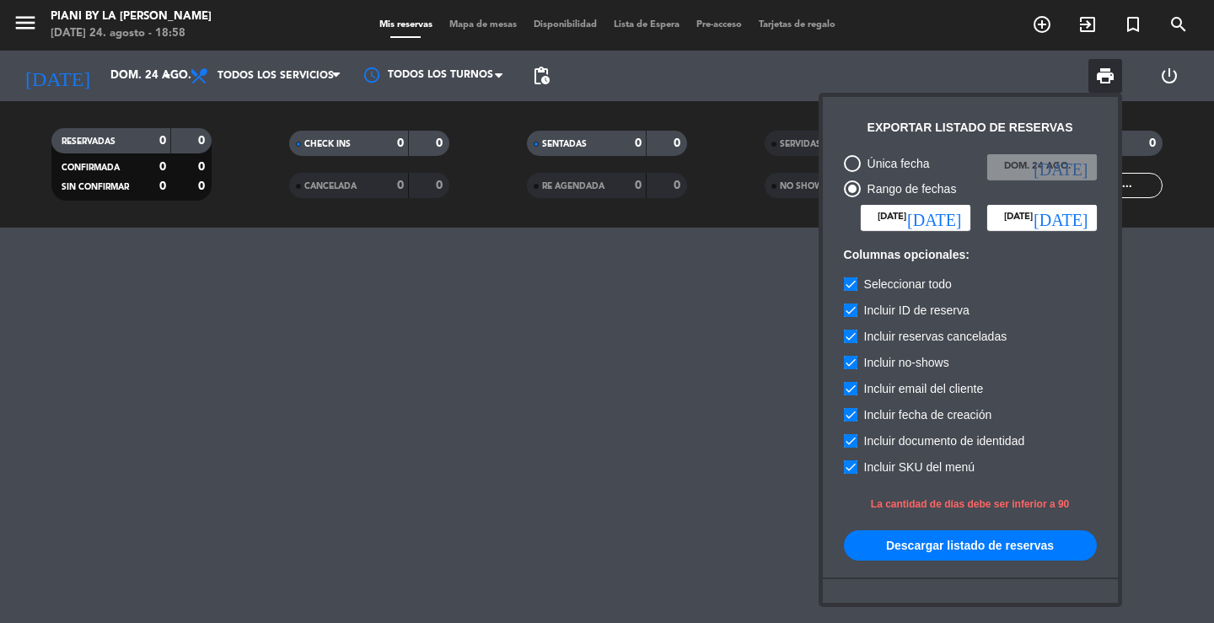
type input "[DATE]"
click at [1069, 224] on input "[DATE]" at bounding box center [1043, 217] width 110 height 25
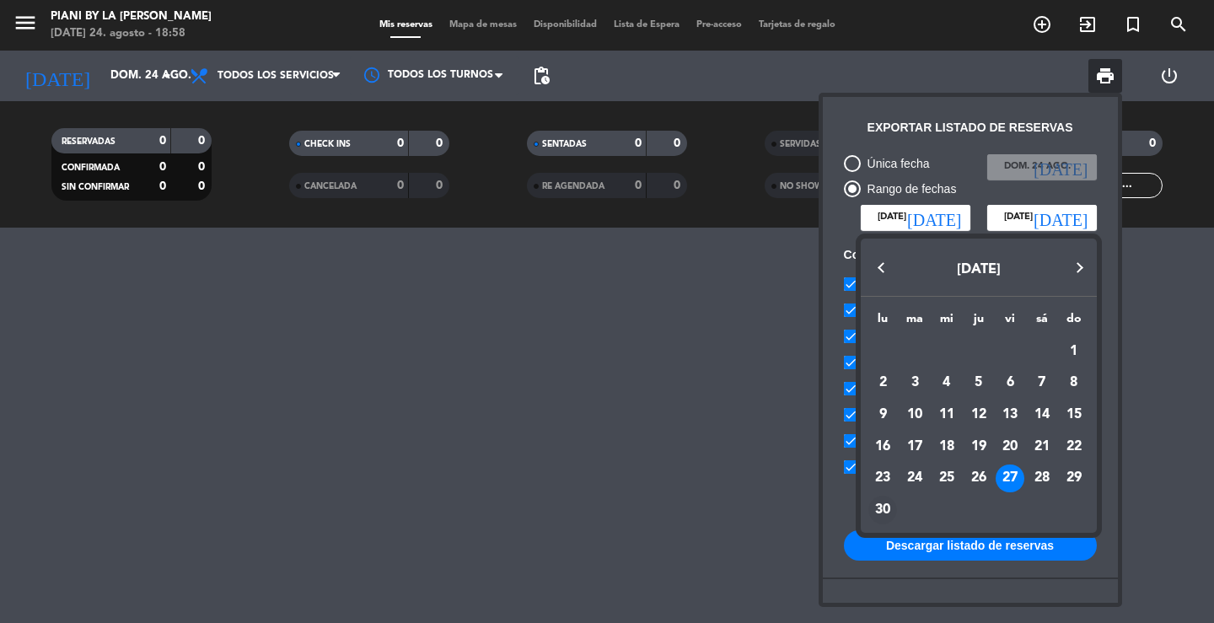
click at [887, 509] on div "30" at bounding box center [883, 510] width 29 height 29
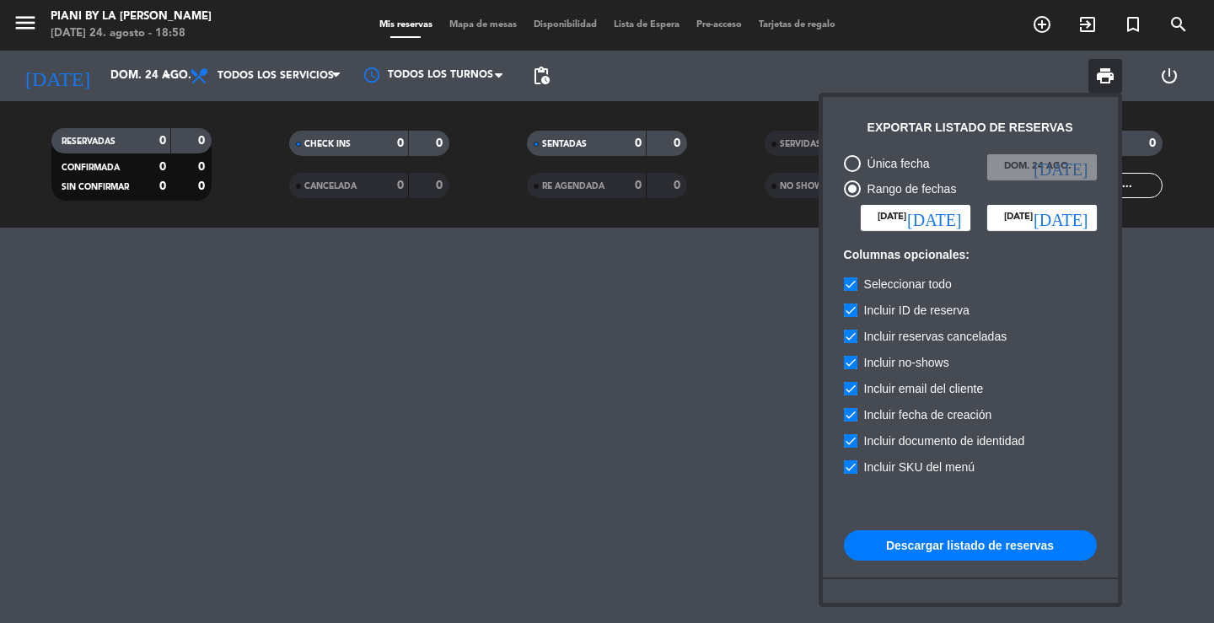
type input "[DATE]"
click at [961, 546] on button "Descargar listado de reservas" at bounding box center [970, 545] width 253 height 30
click at [958, 210] on icon "[DATE]" at bounding box center [934, 217] width 54 height 17
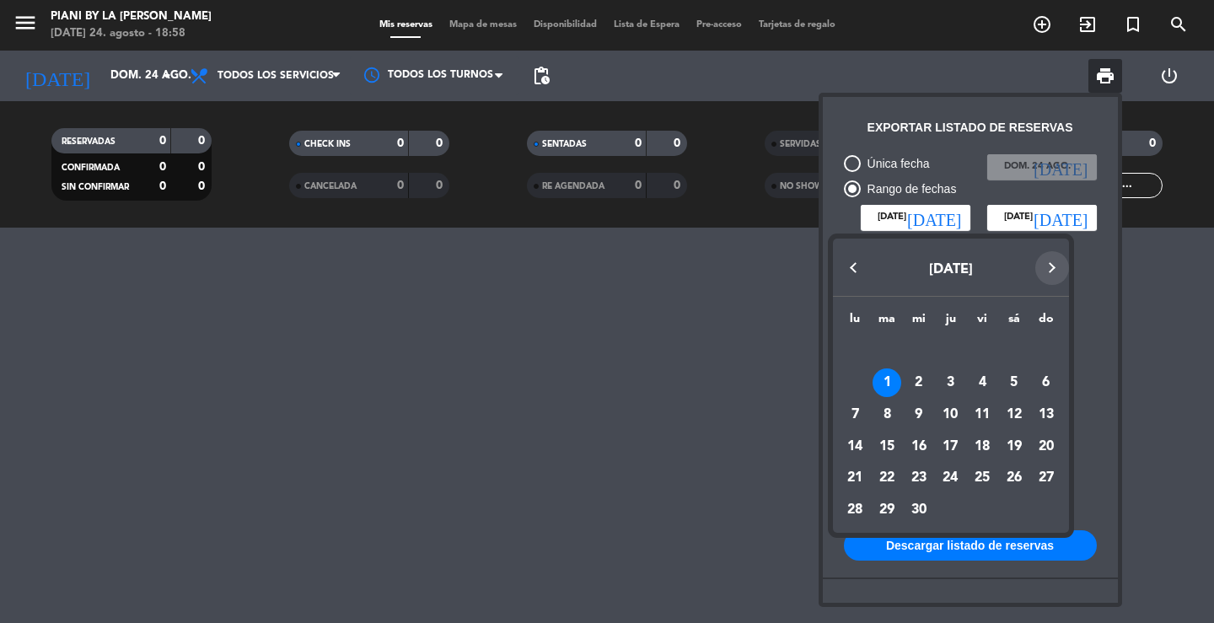
click at [1059, 269] on button "Next month" at bounding box center [1053, 268] width 34 height 34
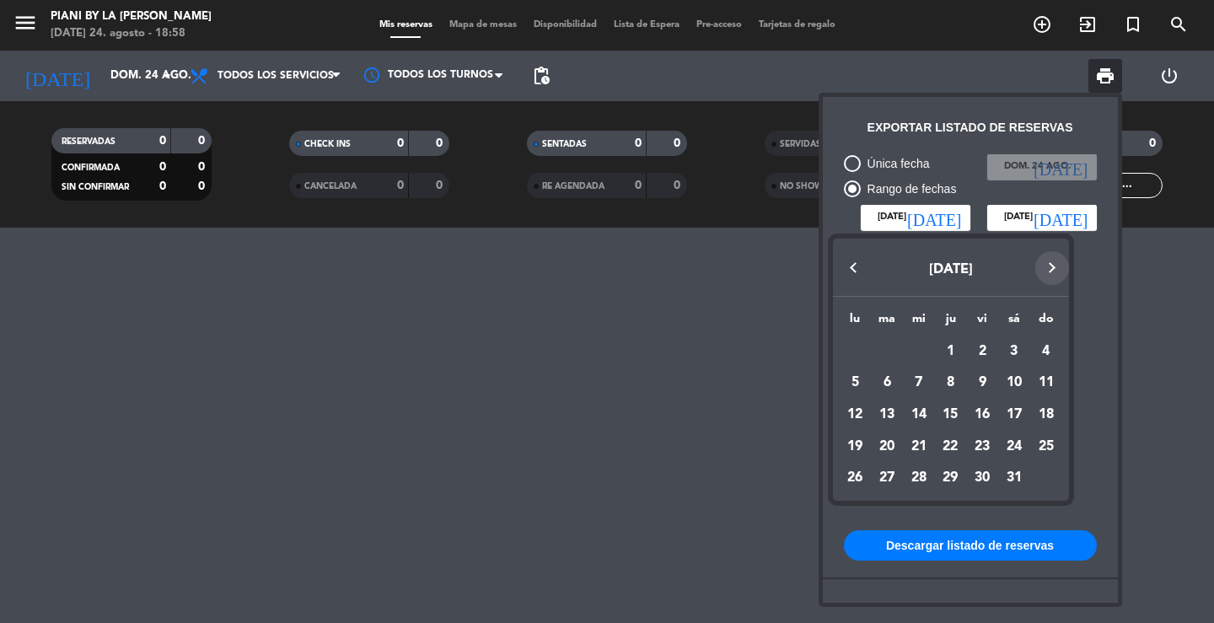
click at [1058, 269] on button "Next month" at bounding box center [1053, 268] width 34 height 34
click at [1054, 262] on button "Next month" at bounding box center [1053, 268] width 34 height 34
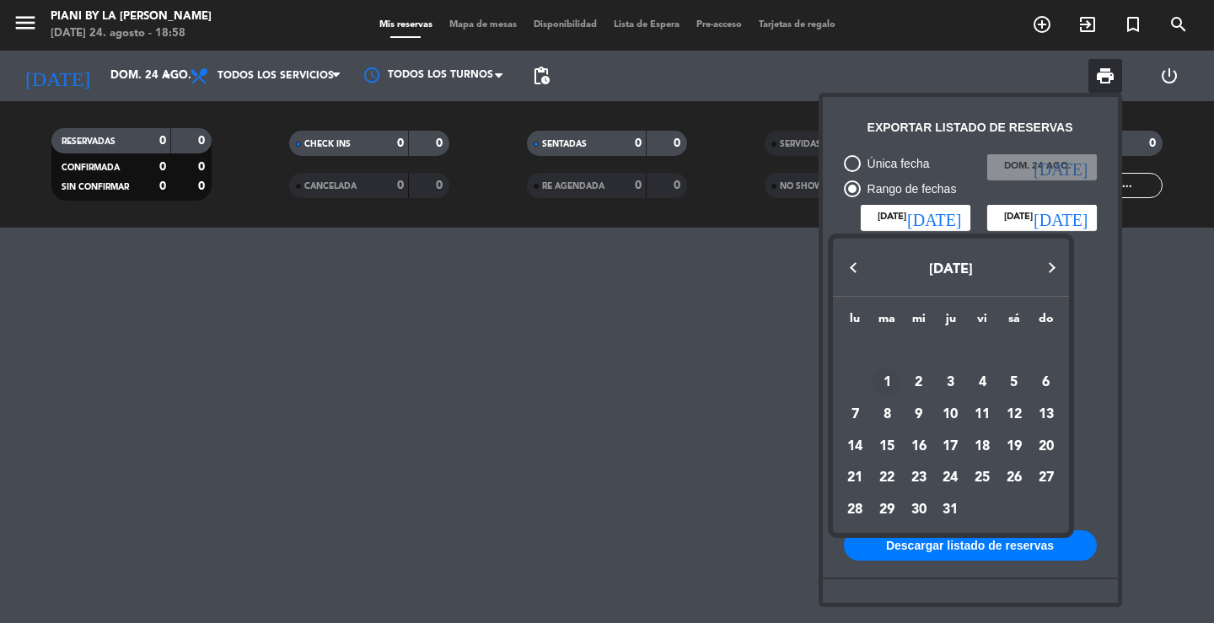
click at [886, 376] on div "1" at bounding box center [887, 383] width 29 height 29
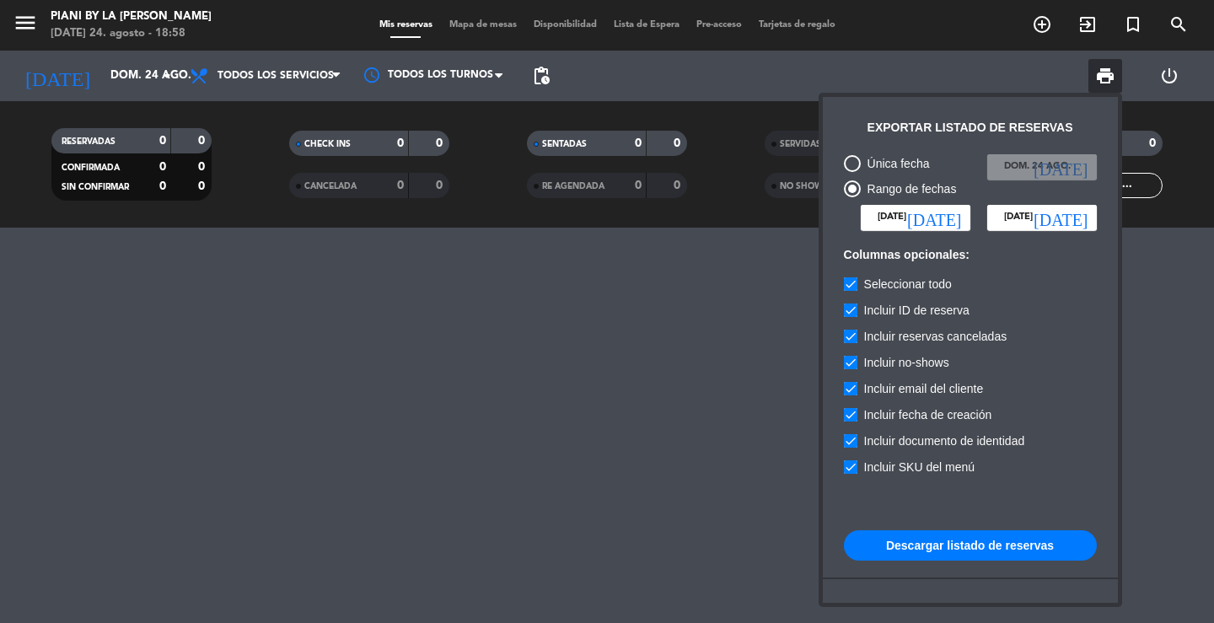
type input "[DATE]"
click at [1079, 212] on icon "[DATE]" at bounding box center [1061, 217] width 54 height 17
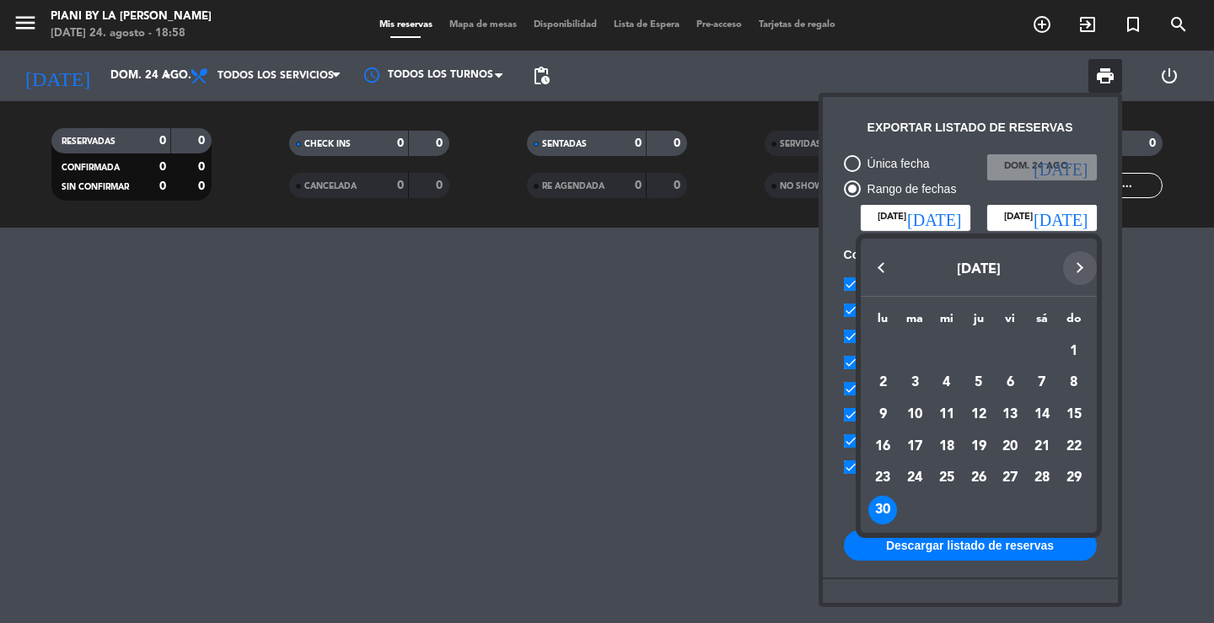
click at [1084, 268] on button "Next month" at bounding box center [1080, 268] width 34 height 34
click at [912, 375] on div "1" at bounding box center [915, 383] width 29 height 29
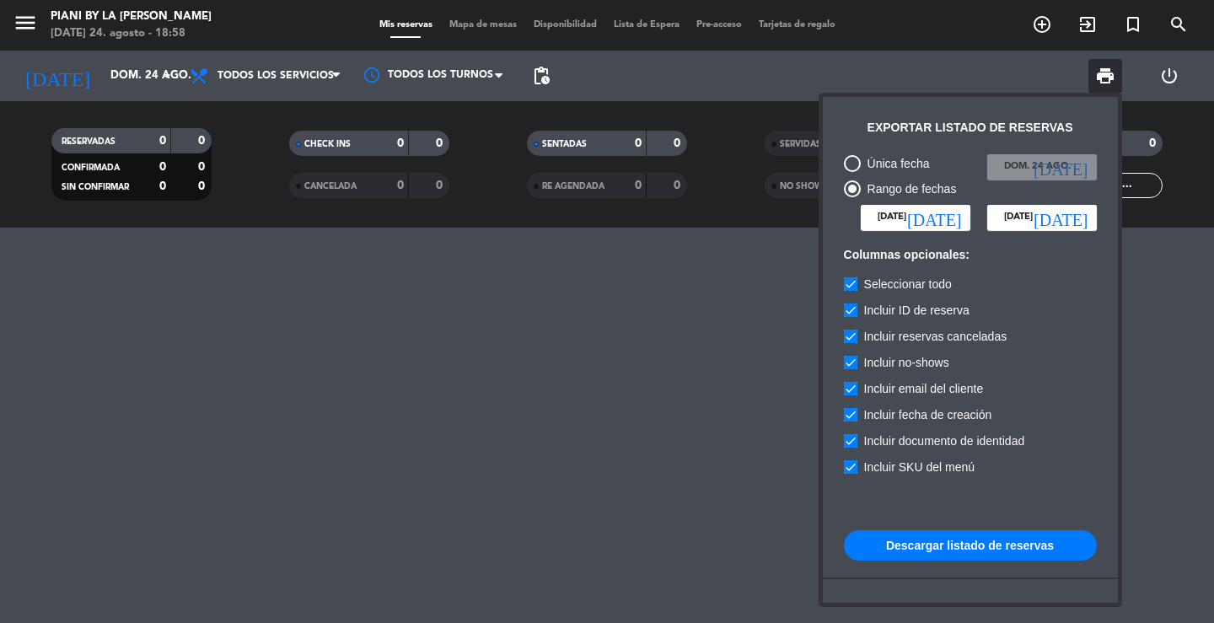
click at [1085, 223] on icon "[DATE]" at bounding box center [1061, 217] width 54 height 17
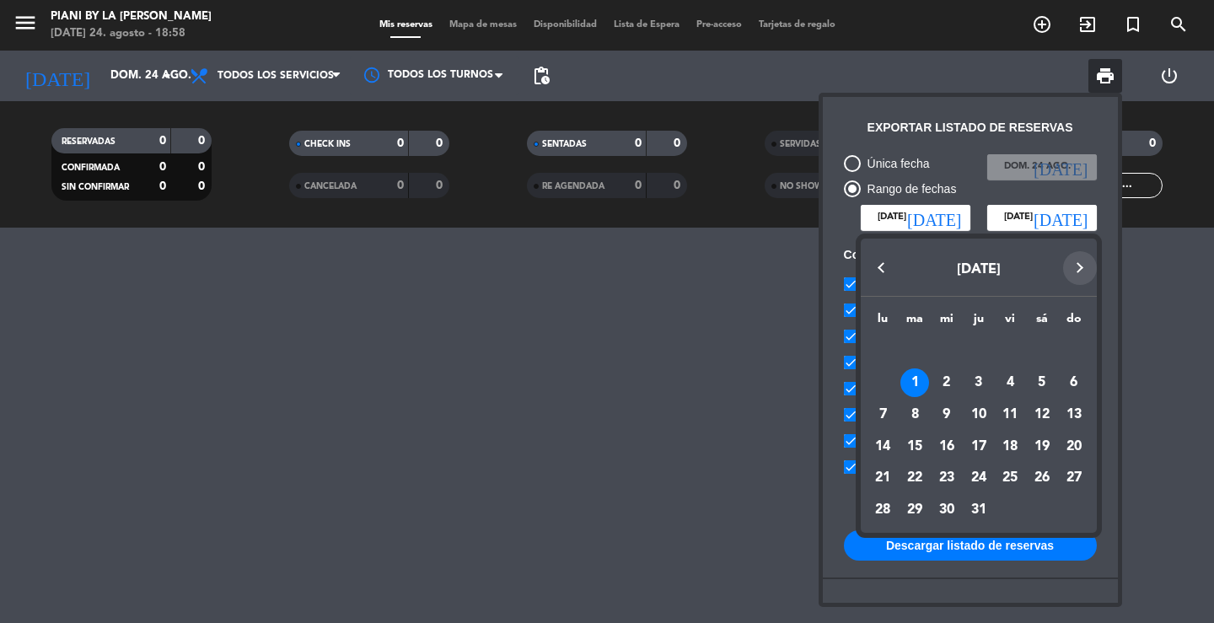
click at [1077, 262] on button "Next month" at bounding box center [1080, 268] width 34 height 34
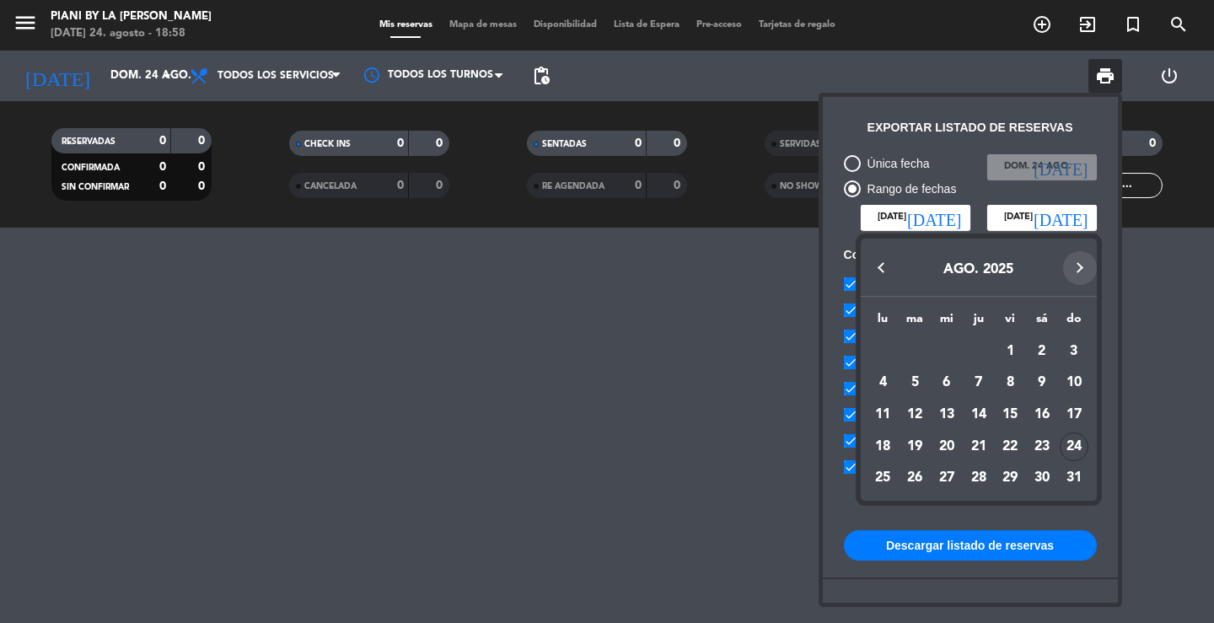
click at [1077, 262] on button "Next month" at bounding box center [1080, 268] width 34 height 34
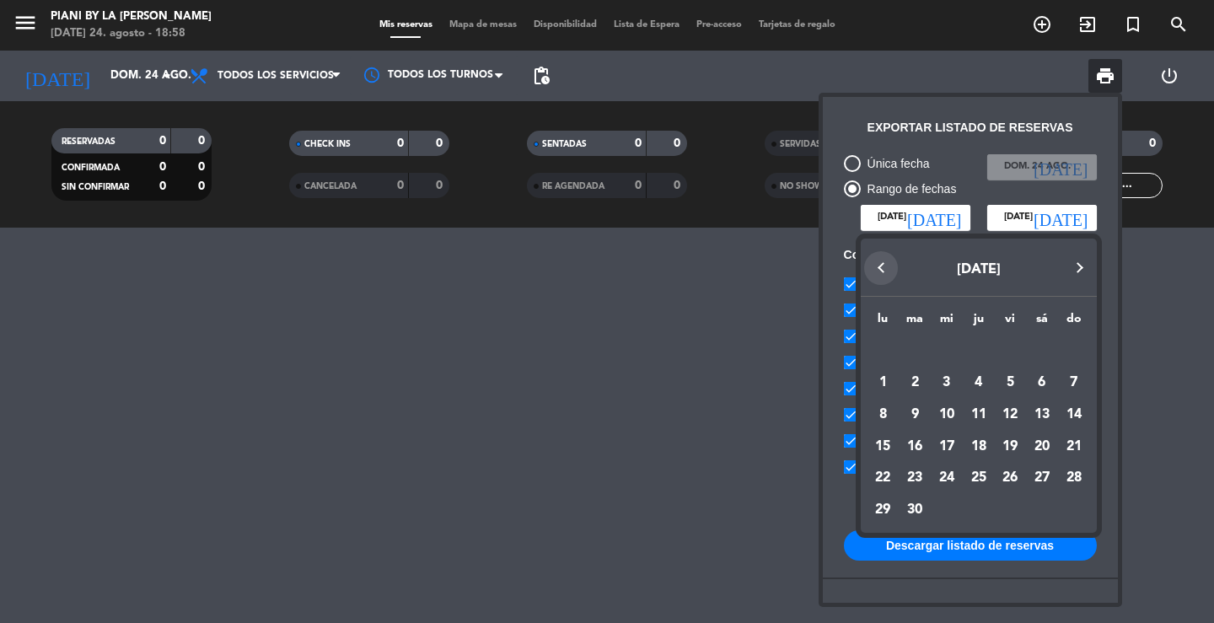
click at [880, 256] on button "Previous month" at bounding box center [881, 268] width 34 height 34
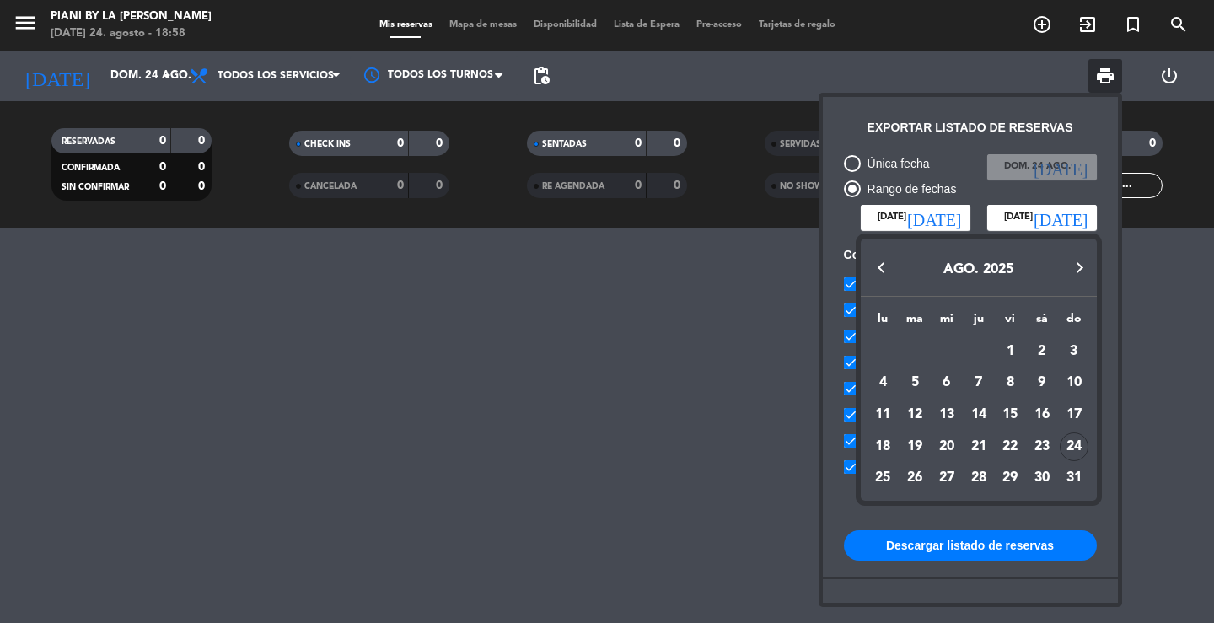
click at [1080, 254] on button "Next month" at bounding box center [1080, 268] width 34 height 34
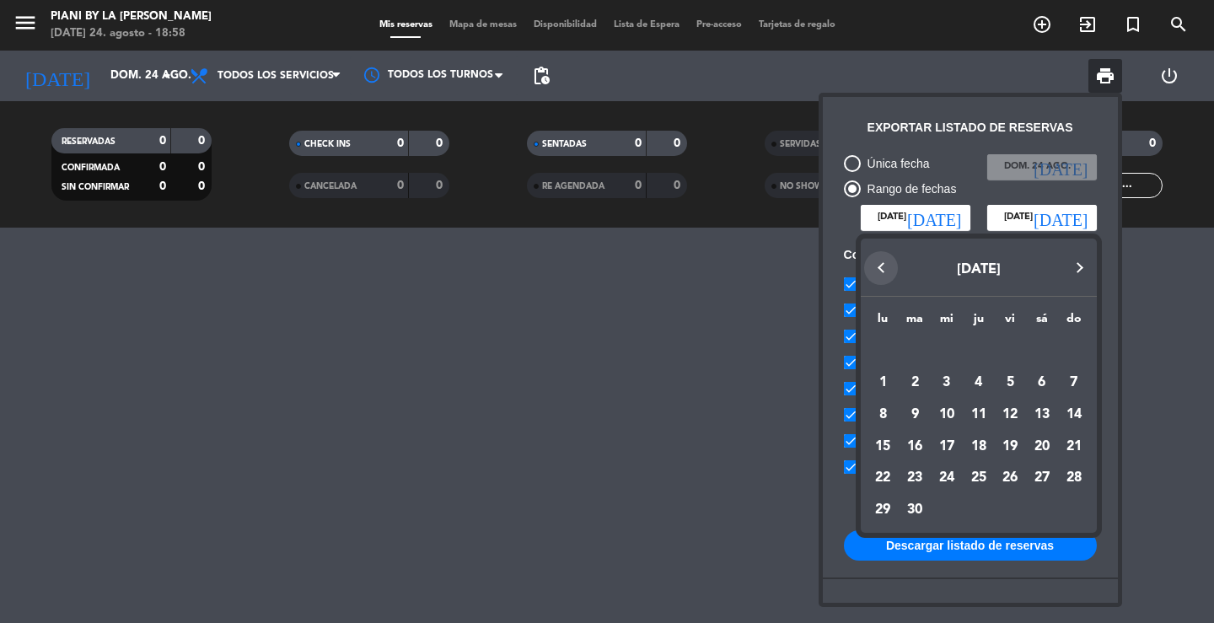
click at [892, 267] on button "Previous month" at bounding box center [881, 268] width 34 height 34
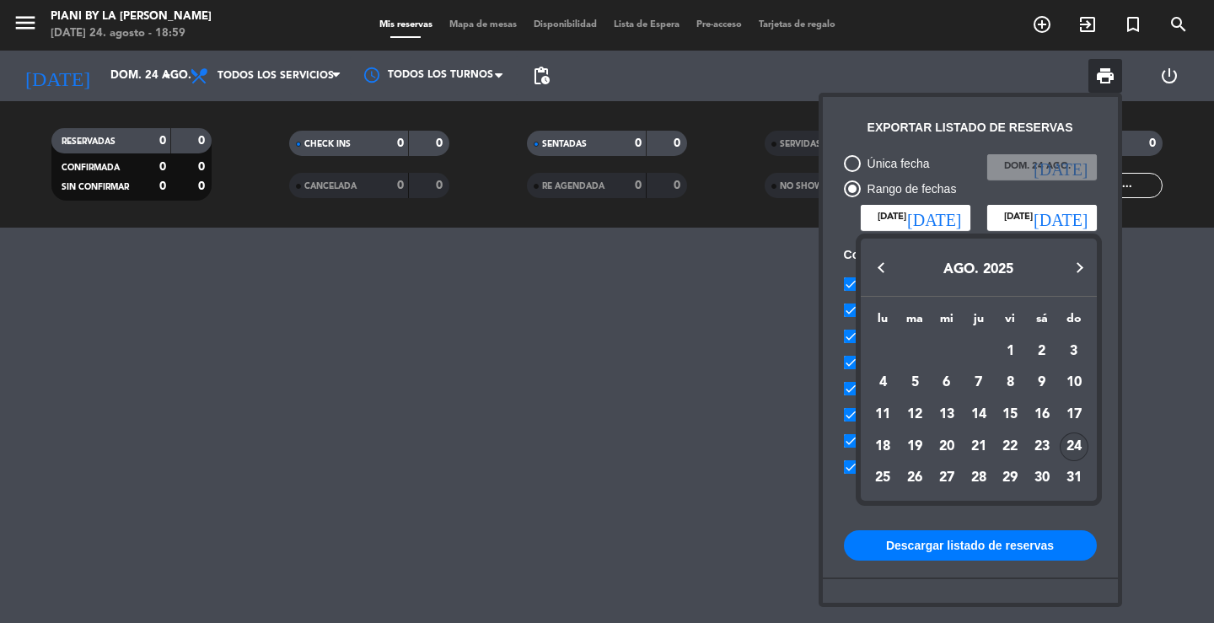
click at [1077, 438] on div "24" at bounding box center [1074, 447] width 29 height 29
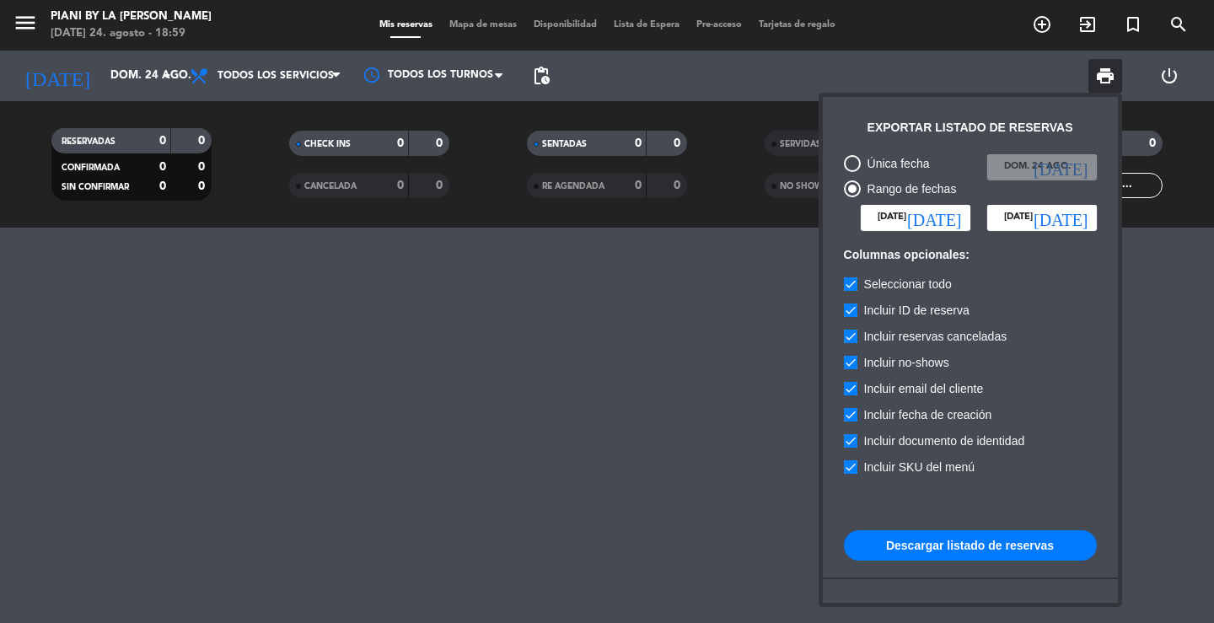
type input "dom. 24 ago."
click at [1057, 552] on button "Descargar listado de reservas" at bounding box center [970, 545] width 253 height 30
